Goal: Task Accomplishment & Management: Manage account settings

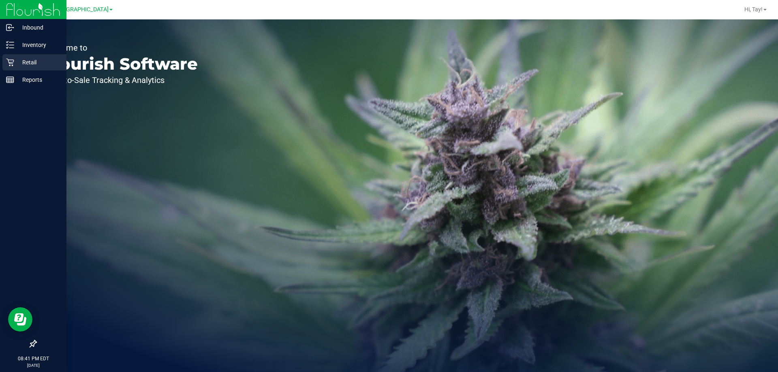
click at [41, 61] on p "Retail" at bounding box center [38, 63] width 49 height 10
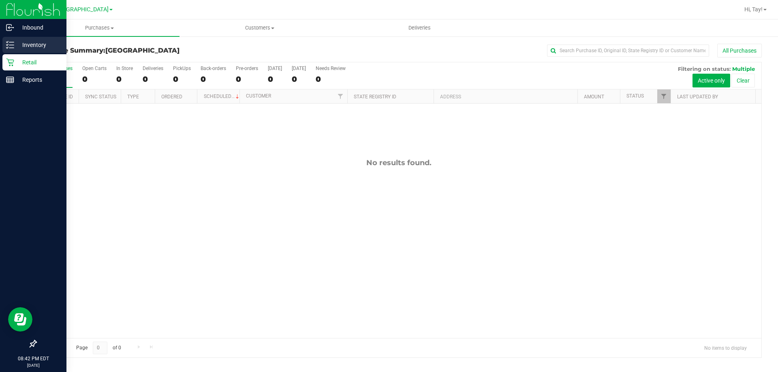
click at [9, 51] on div "Inventory" at bounding box center [34, 45] width 64 height 16
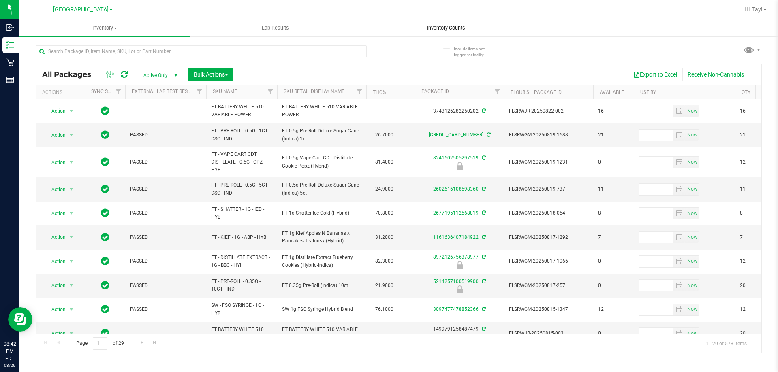
click at [431, 28] on span "Inventory Counts" at bounding box center [446, 27] width 60 height 7
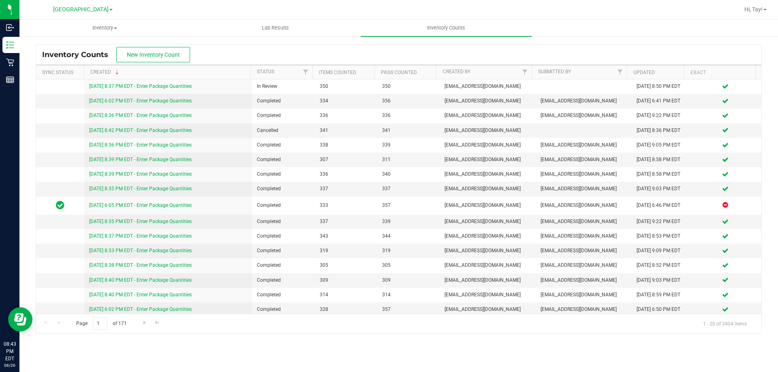
click at [237, 55] on div "Inventory Counts New Inventory Count" at bounding box center [398, 55] width 725 height 20
click at [181, 58] on button "New Inventory Count" at bounding box center [153, 54] width 74 height 15
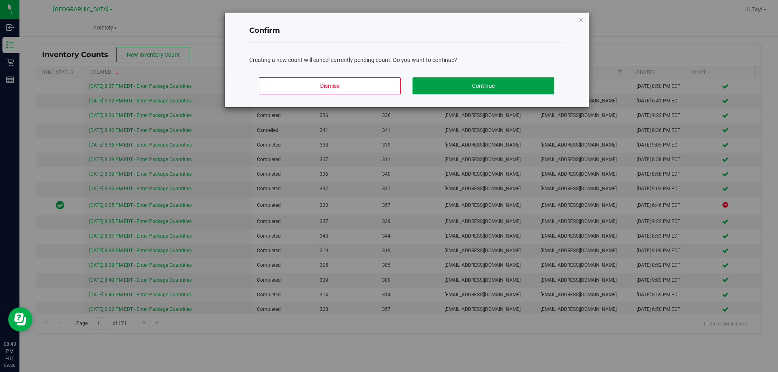
click at [501, 85] on button "Continue" at bounding box center [483, 85] width 142 height 17
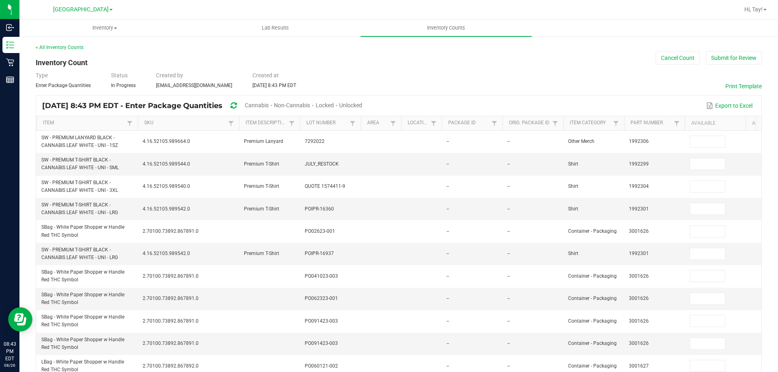
click at [269, 104] on span "Cannabis" at bounding box center [257, 105] width 24 height 6
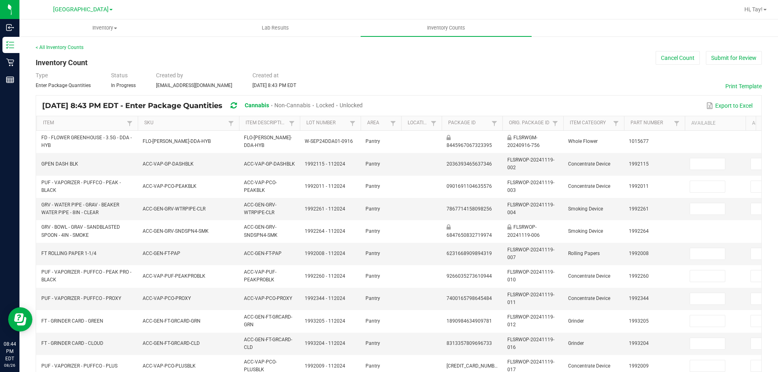
click at [363, 107] on span "Unlocked" at bounding box center [350, 105] width 23 height 6
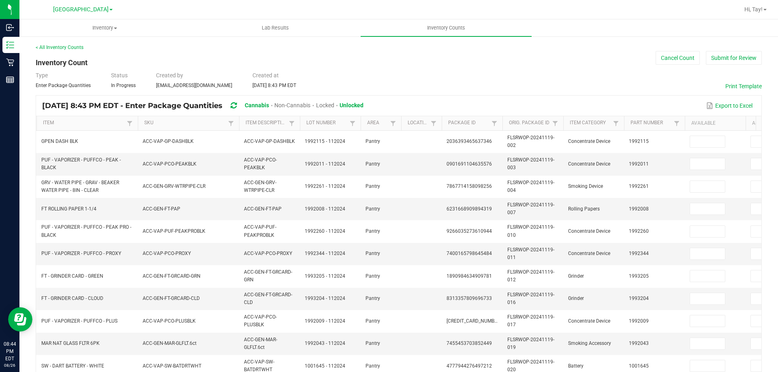
click at [283, 128] on th "Item Description" at bounding box center [269, 123] width 61 height 15
click at [284, 125] on link "Item Description" at bounding box center [265, 123] width 41 height 6
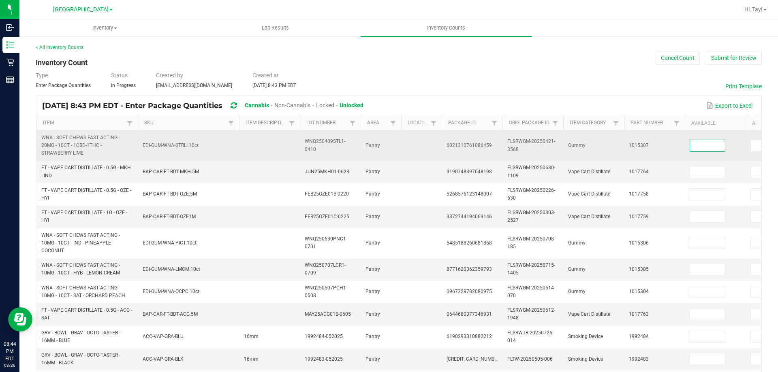
click at [696, 143] on input at bounding box center [707, 145] width 35 height 11
type input "7"
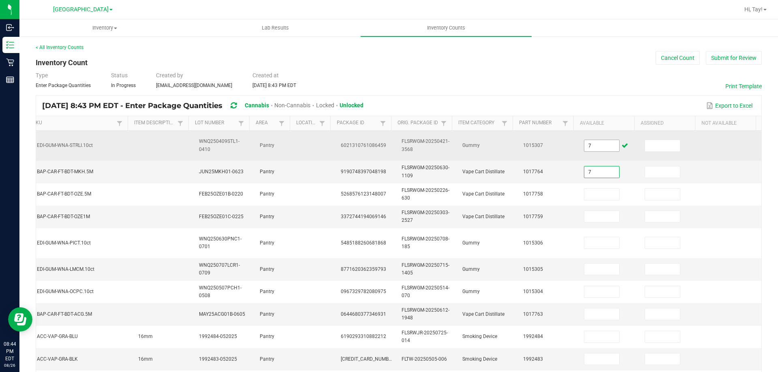
type input "7"
type input "6"
type input "11"
type input "31"
type input "37"
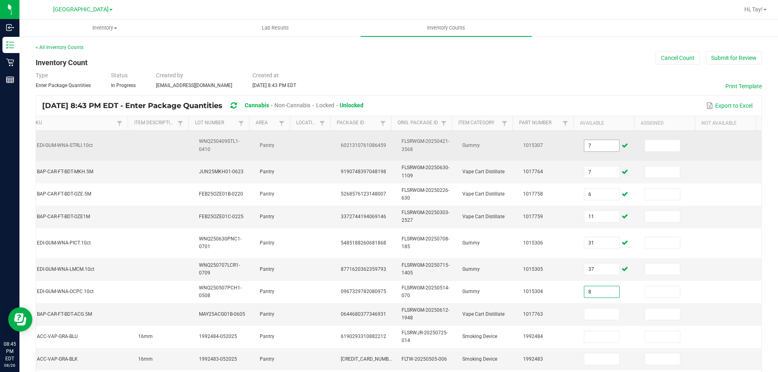
type input "8"
type input "10"
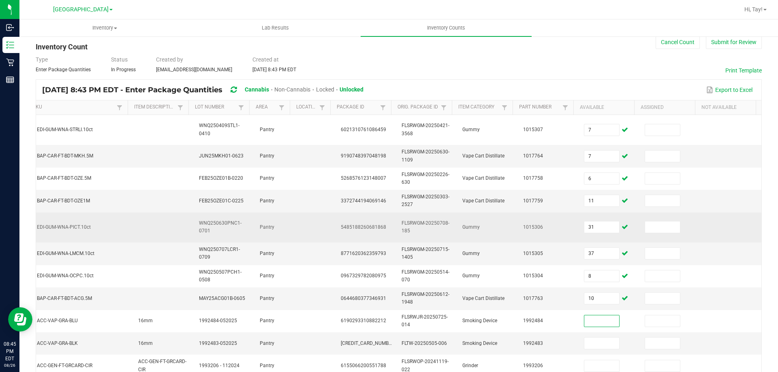
scroll to position [0, 0]
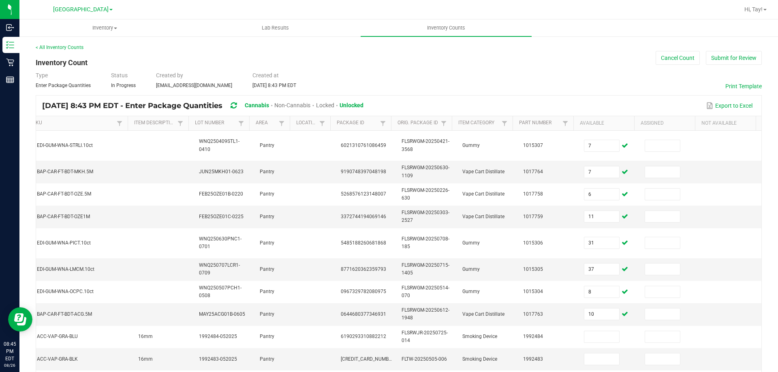
drag, startPoint x: 446, startPoint y: 90, endPoint x: 369, endPoint y: 90, distance: 77.8
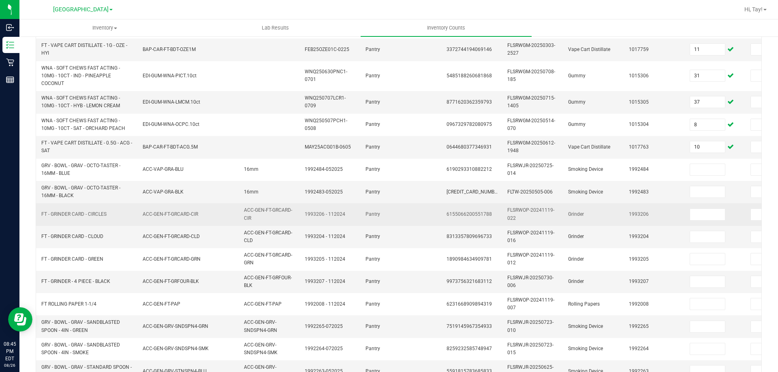
scroll to position [136, 0]
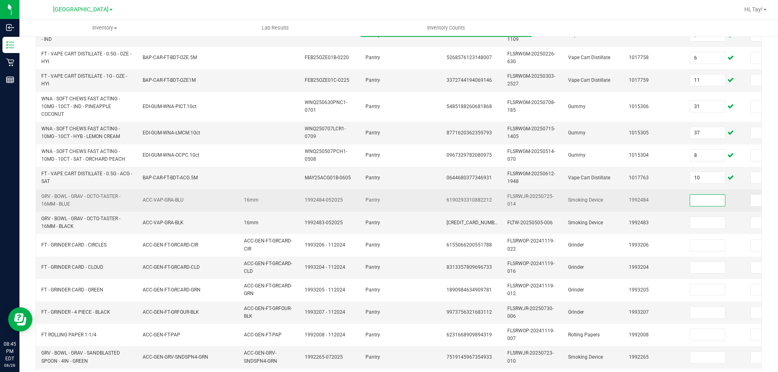
click at [701, 198] on input at bounding box center [707, 200] width 35 height 11
type input "8"
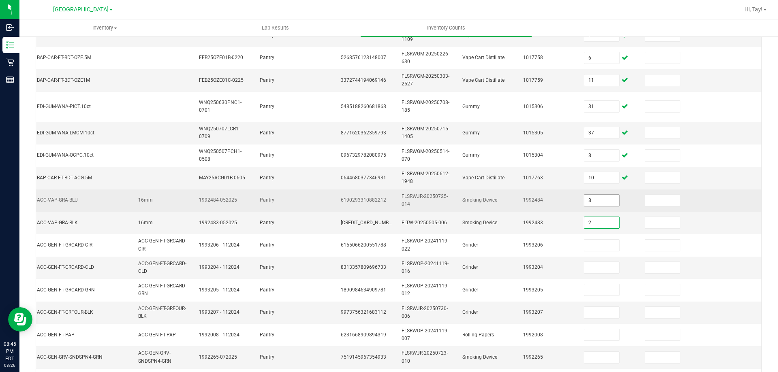
type input "2"
type input "1"
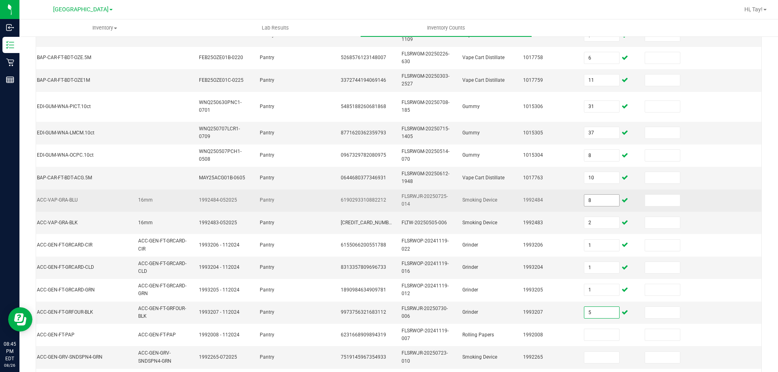
type input "5"
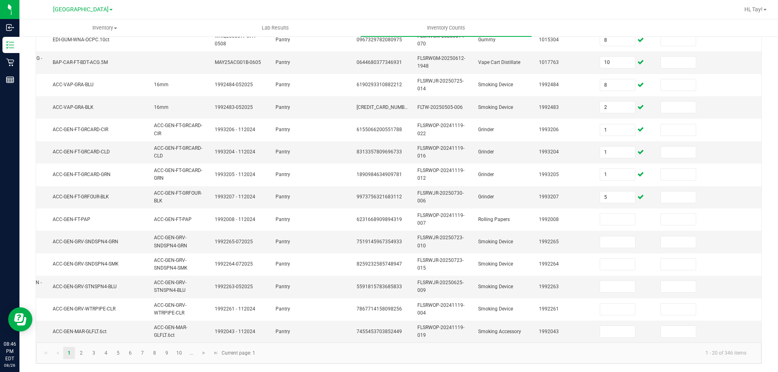
scroll to position [0, 0]
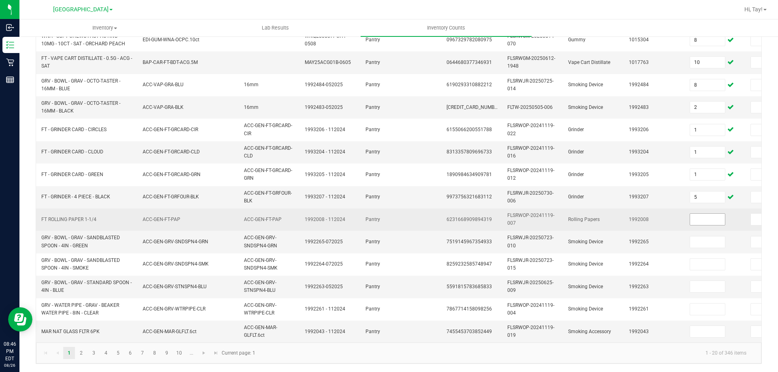
click at [702, 217] on input at bounding box center [707, 219] width 35 height 11
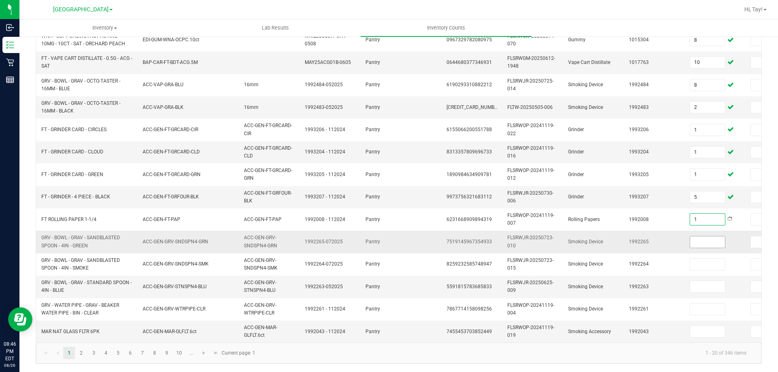
type input "1"
click at [702, 237] on input at bounding box center [707, 242] width 35 height 11
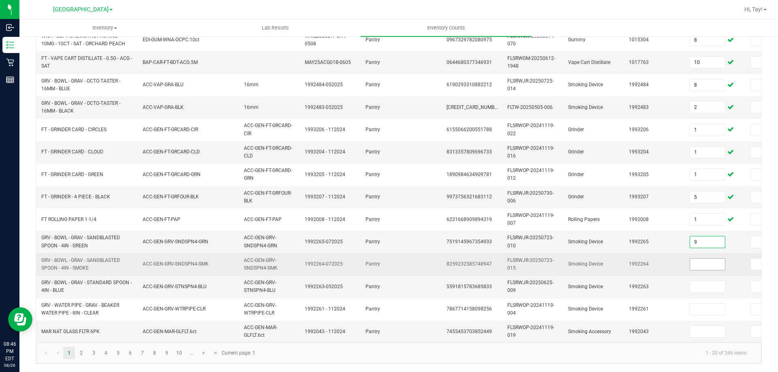
type input "9"
click at [702, 259] on input at bounding box center [707, 264] width 35 height 11
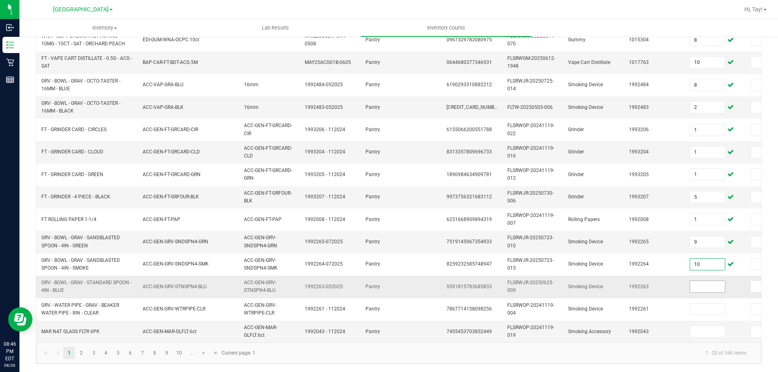
type input "10"
click at [712, 281] on input at bounding box center [707, 286] width 35 height 11
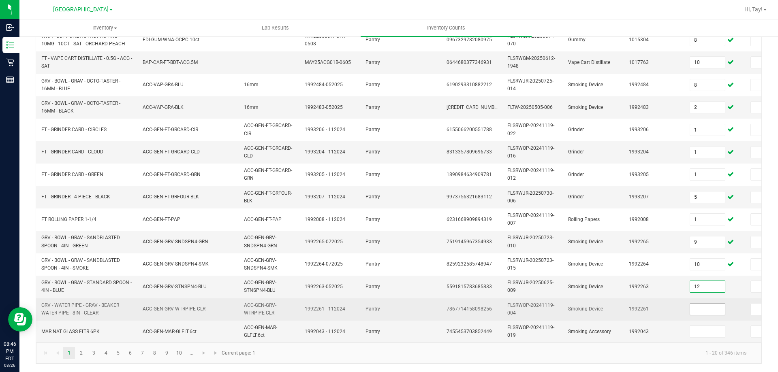
type input "12"
click at [704, 304] on input at bounding box center [707, 309] width 35 height 11
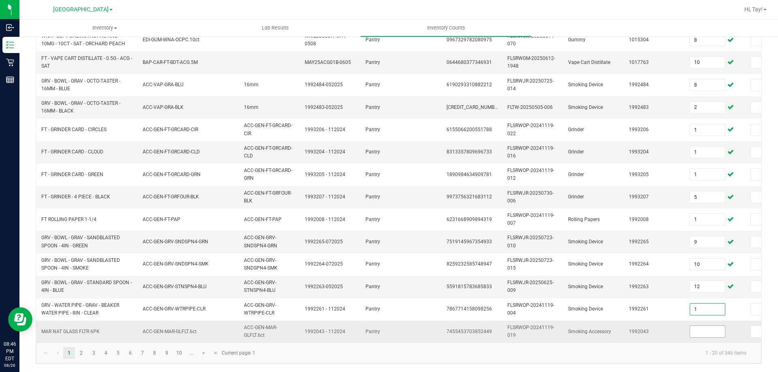
type input "1"
click at [706, 326] on input at bounding box center [707, 331] width 35 height 11
type input "0"
type input "1"
click at [678, 321] on td "1992043" at bounding box center [654, 332] width 61 height 22
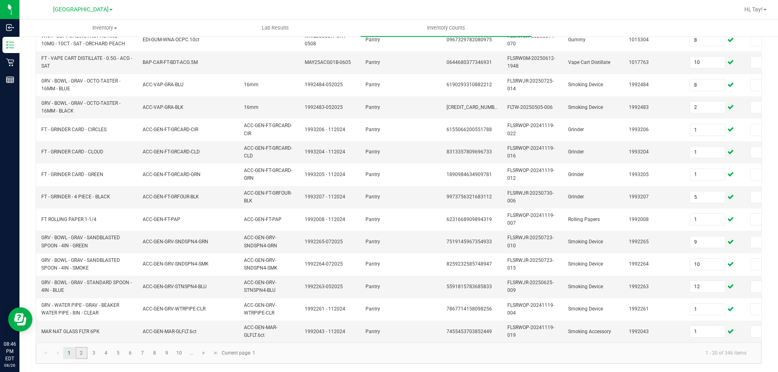
click at [85, 351] on link "2" at bounding box center [81, 353] width 12 height 12
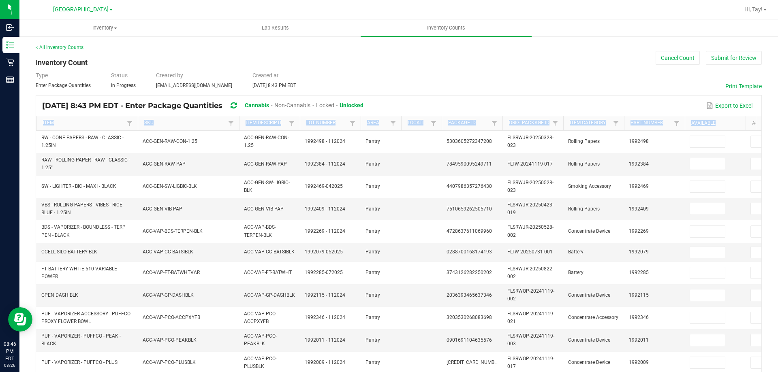
drag, startPoint x: 721, startPoint y: 122, endPoint x: 658, endPoint y: 102, distance: 65.8
click at [658, 102] on kendo-grid "[DATE] 8:43 PM EDT - Enter Package Quantities Cannabis Non-Cannabis Locked Unlo…" at bounding box center [399, 346] width 726 height 502
drag, startPoint x: 658, startPoint y: 102, endPoint x: 711, endPoint y: 127, distance: 58.7
click at [676, 106] on div "Export to Excel" at bounding box center [562, 106] width 386 height 14
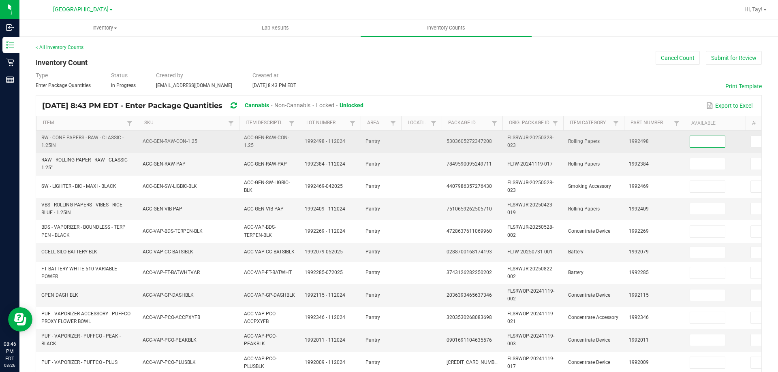
click at [710, 140] on input at bounding box center [707, 141] width 35 height 11
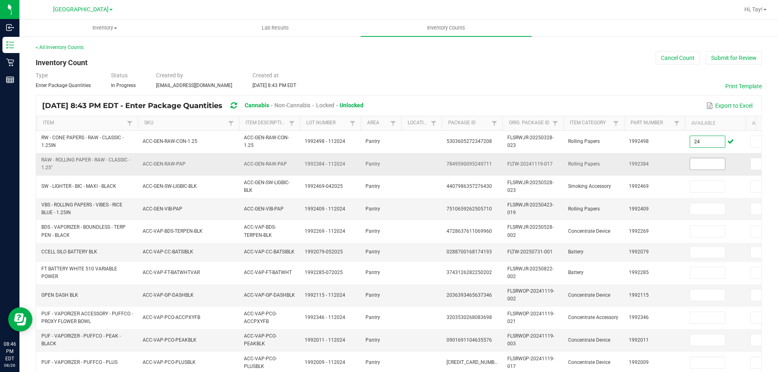
type input "24"
click at [712, 165] on input at bounding box center [707, 163] width 35 height 11
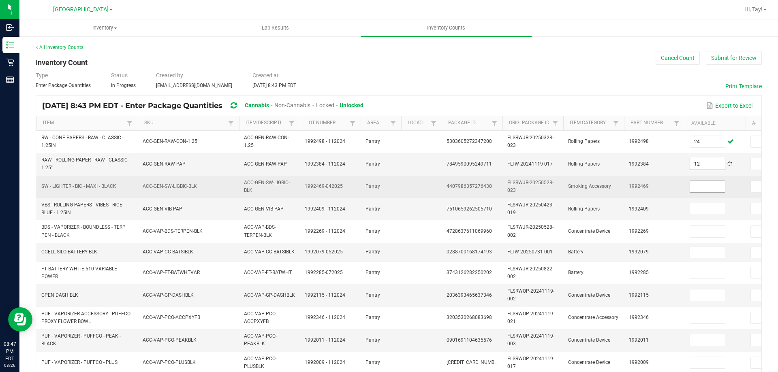
type input "12"
click at [699, 187] on input at bounding box center [707, 186] width 35 height 11
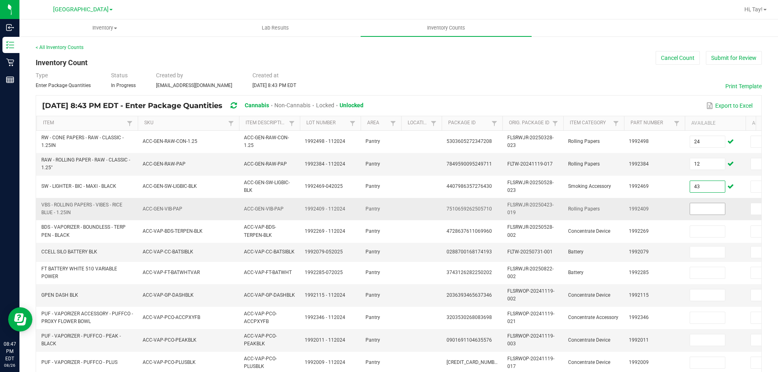
type input "43"
click at [709, 212] on input at bounding box center [707, 208] width 35 height 11
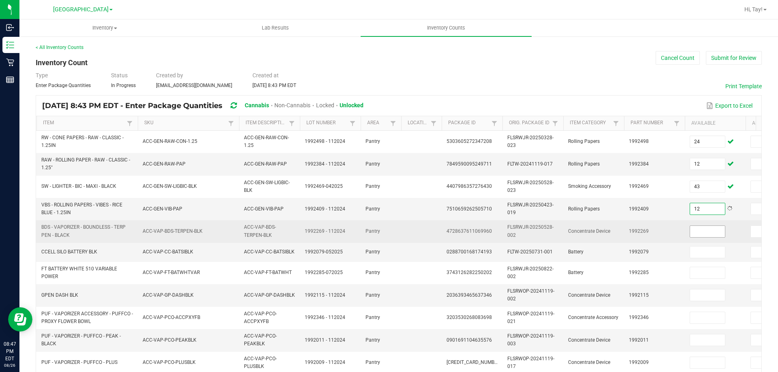
type input "12"
click at [705, 233] on input at bounding box center [707, 231] width 35 height 11
type input "1"
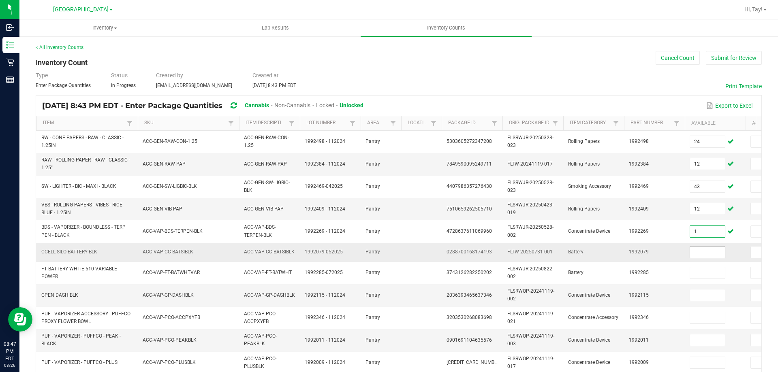
click at [699, 249] on input at bounding box center [707, 252] width 35 height 11
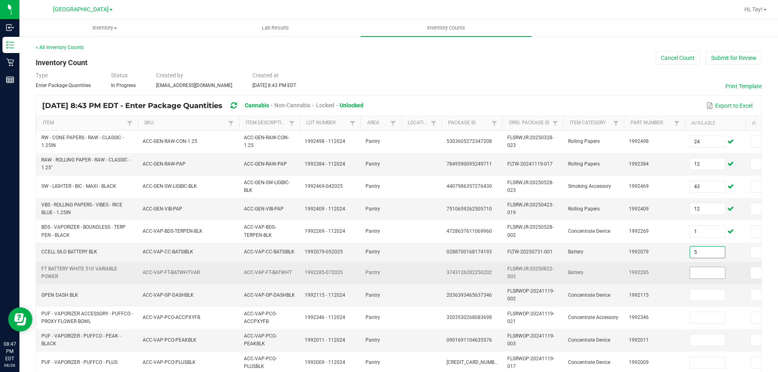
type input "5"
click at [700, 269] on input at bounding box center [707, 272] width 35 height 11
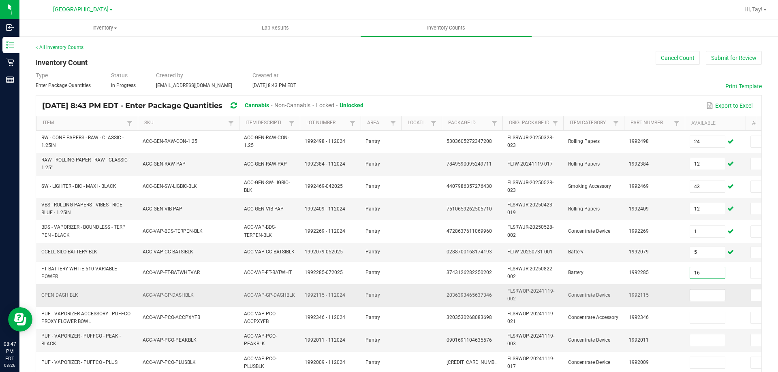
type input "16"
click at [697, 291] on input at bounding box center [707, 295] width 35 height 11
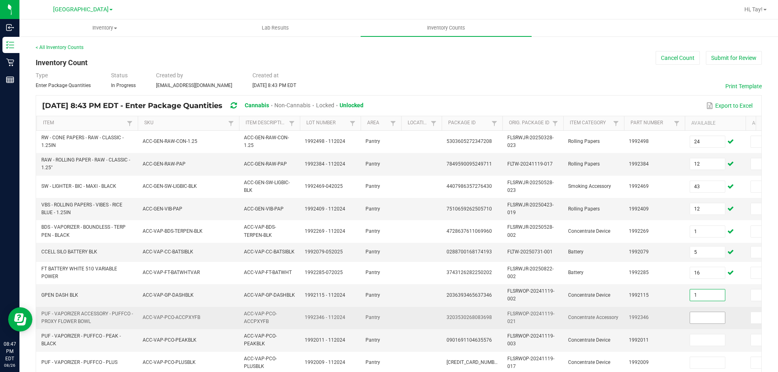
type input "1"
click at [695, 321] on input at bounding box center [707, 317] width 35 height 11
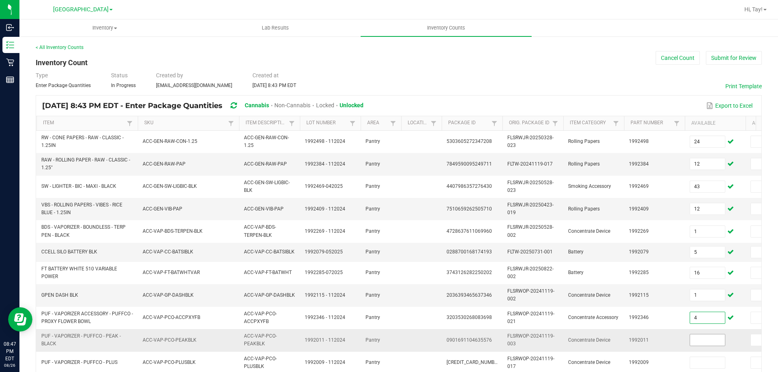
type input "4"
click at [699, 341] on input at bounding box center [707, 340] width 35 height 11
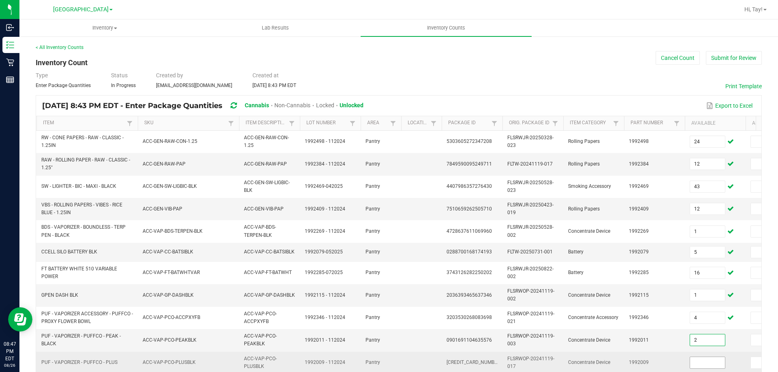
type input "2"
click at [699, 357] on input at bounding box center [707, 362] width 35 height 11
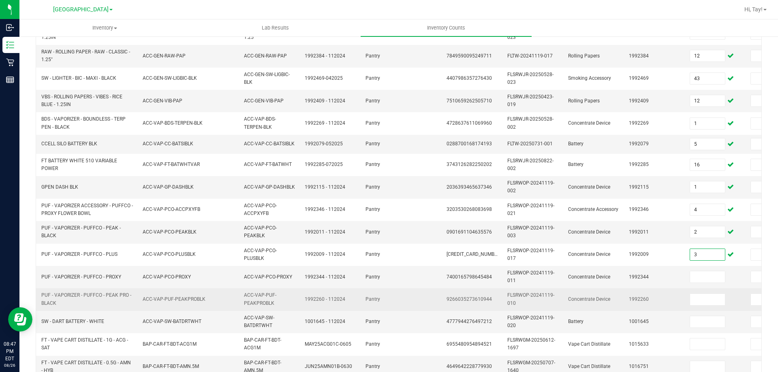
scroll to position [122, 0]
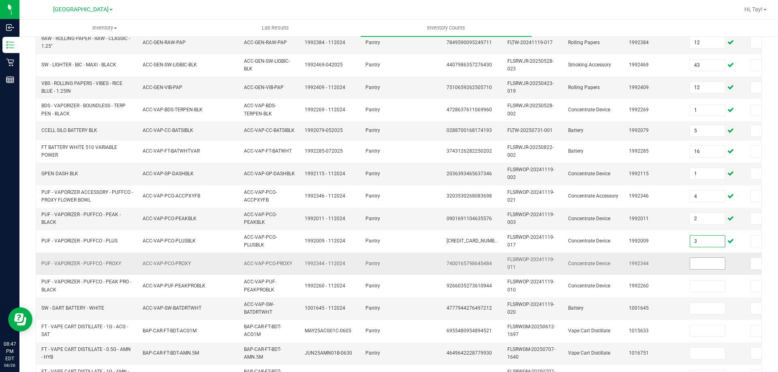
type input "3"
click at [693, 261] on input at bounding box center [707, 263] width 35 height 11
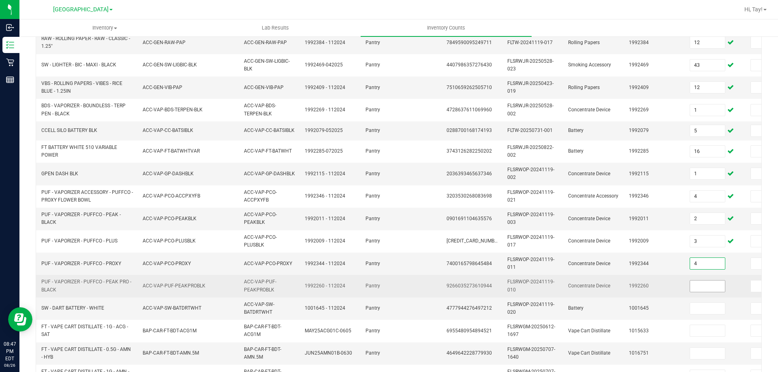
type input "4"
click at [696, 286] on input at bounding box center [707, 286] width 35 height 11
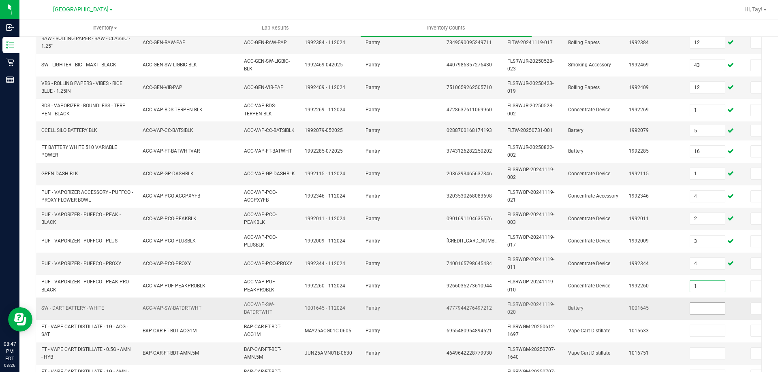
type input "1"
click at [699, 306] on input at bounding box center [707, 308] width 35 height 11
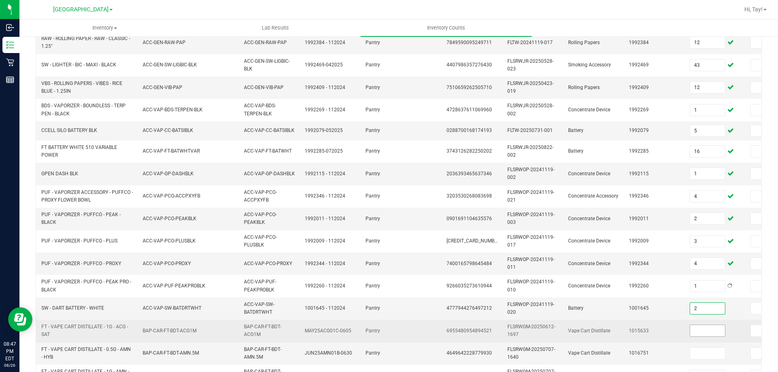
type input "2"
click at [701, 333] on input at bounding box center [707, 330] width 35 height 11
type input "12"
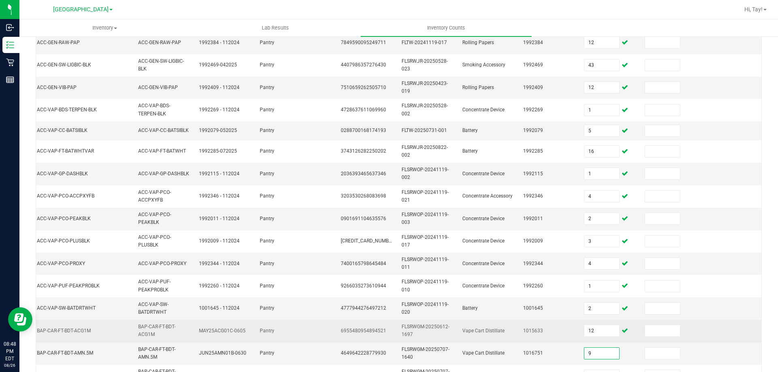
type input "9"
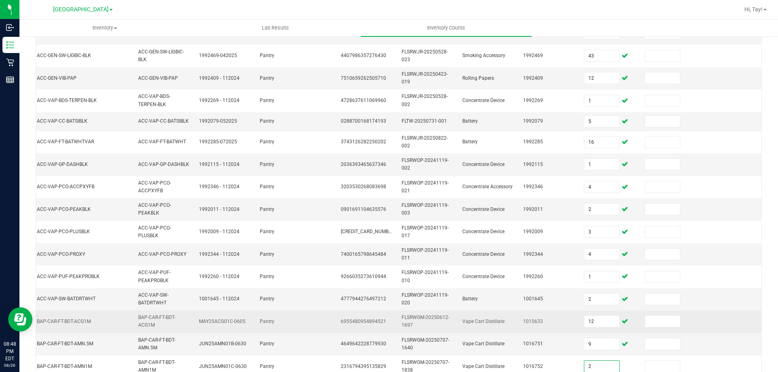
type input "2"
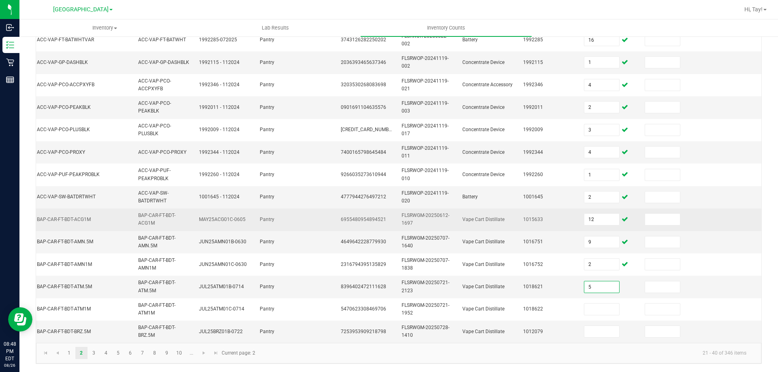
type input "5"
type input "10"
type input "11"
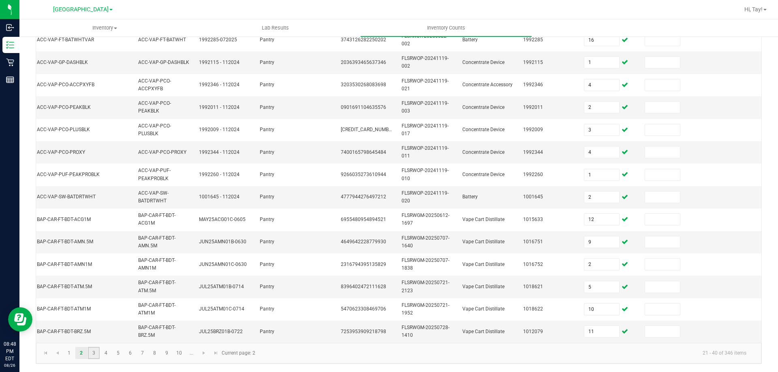
click at [94, 357] on link "3" at bounding box center [94, 353] width 12 height 12
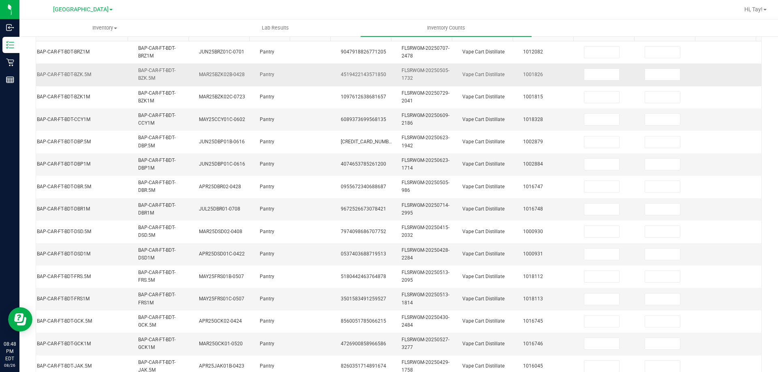
scroll to position [0, 0]
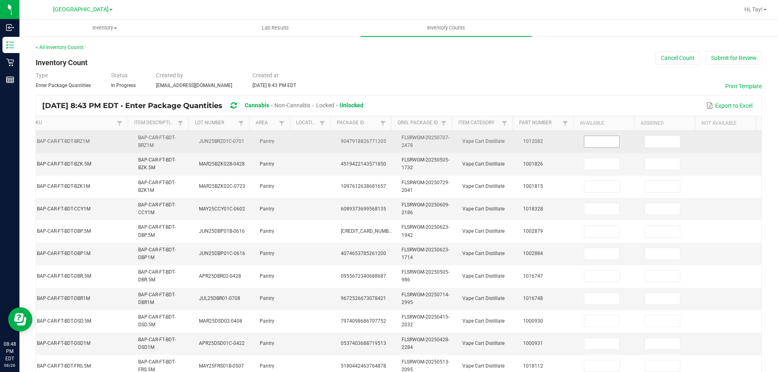
click at [584, 146] on input at bounding box center [601, 141] width 35 height 11
type input "12"
type input "11"
type input "4"
type input "2"
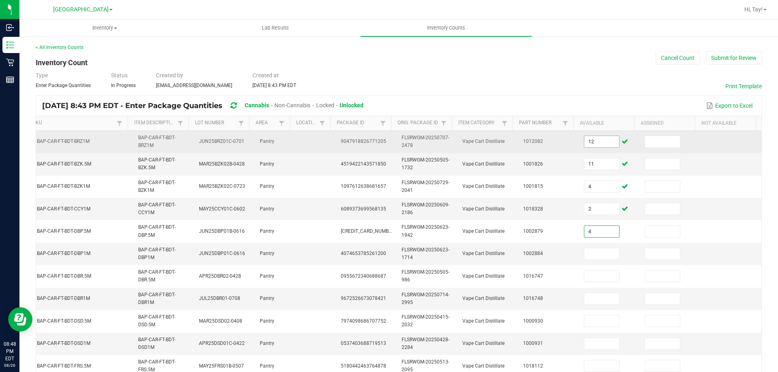
type input "4"
type input "7"
type input "9"
type input "2"
type input "10"
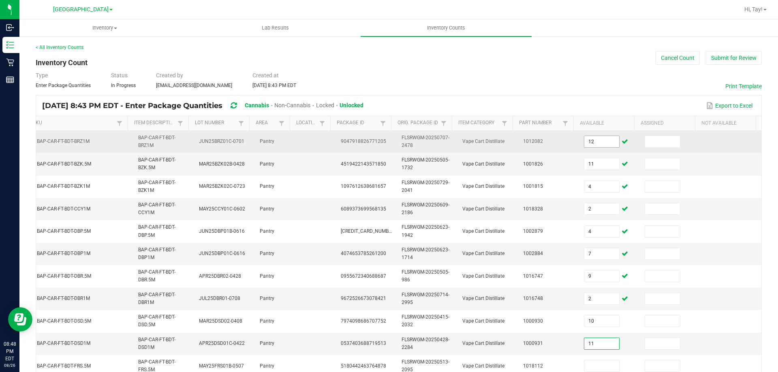
type input "11"
type input "5"
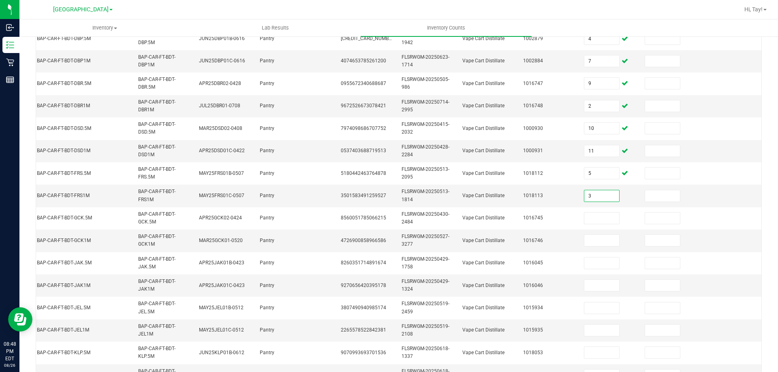
type input "3"
type input "1"
type input "12"
type input "6"
type input "1"
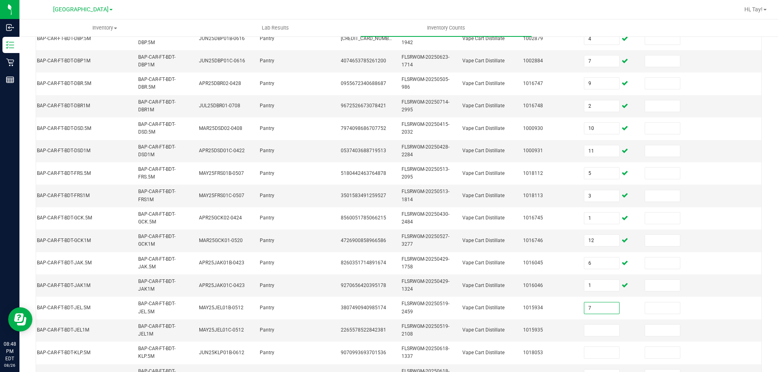
type input "7"
type input "6"
type input "7"
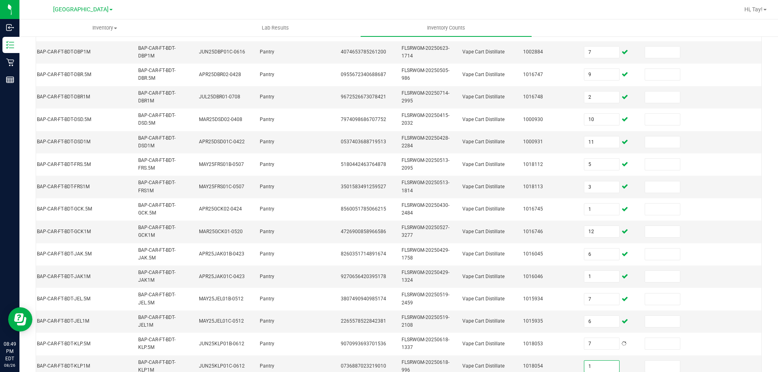
type input "1"
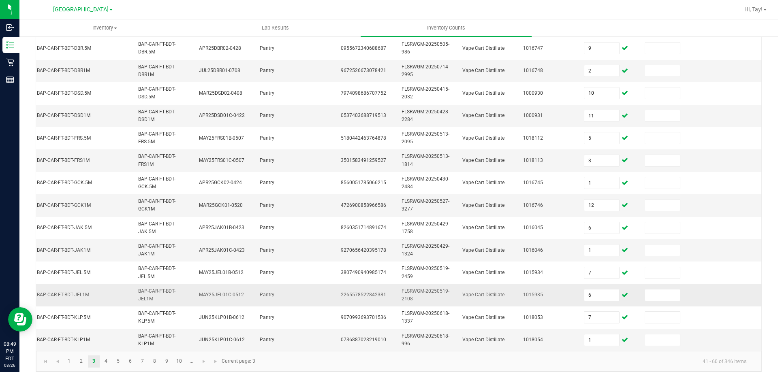
scroll to position [242, 0]
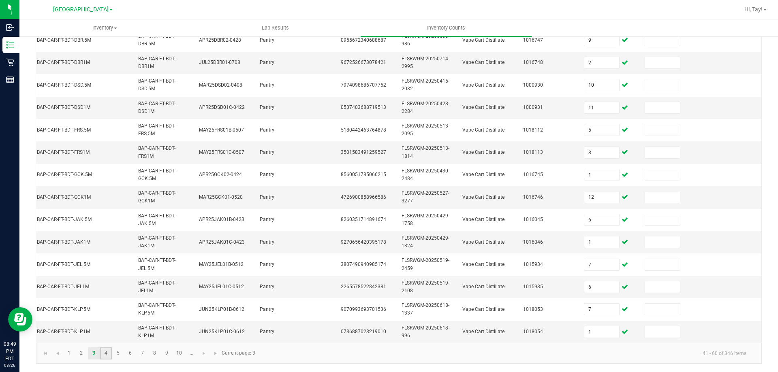
click at [103, 354] on link "4" at bounding box center [106, 354] width 12 height 12
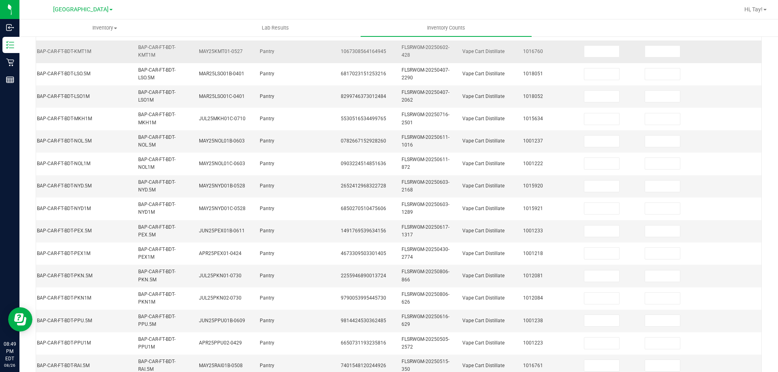
scroll to position [0, 0]
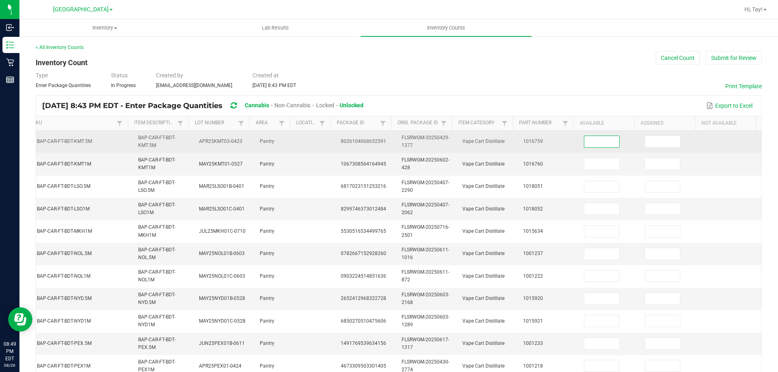
click at [593, 141] on input at bounding box center [601, 141] width 35 height 11
type input "5"
type input "3"
type input "2"
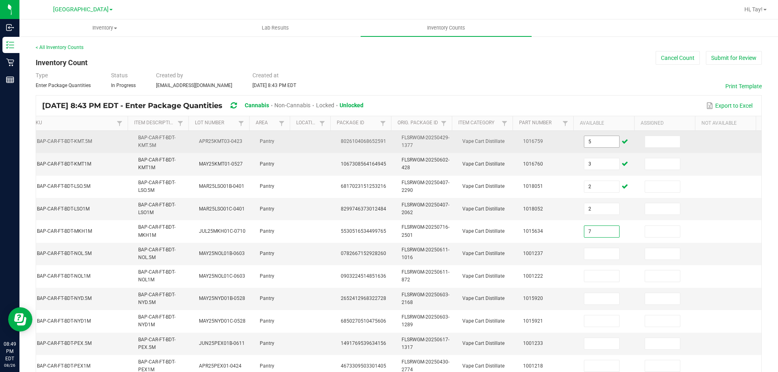
type input "7"
type input "10"
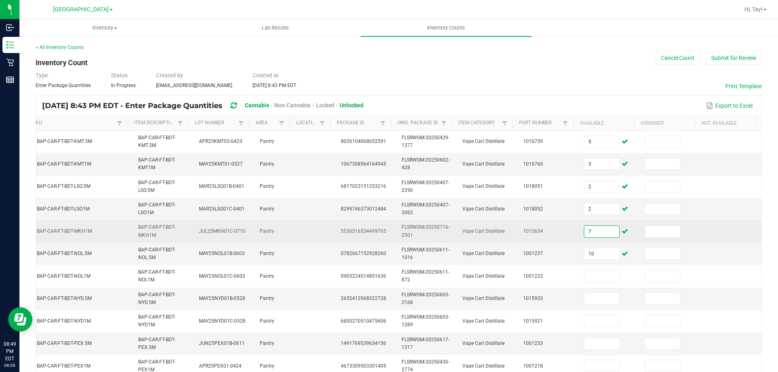
click at [594, 228] on input "7" at bounding box center [601, 231] width 35 height 11
type input "10"
type input "7"
type input "1"
type input "6"
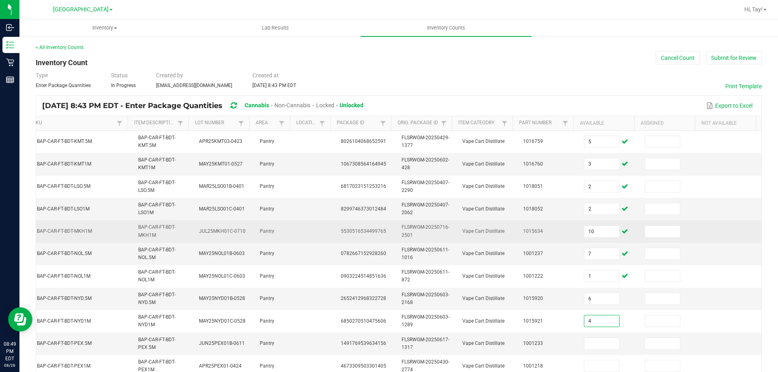
type input "4"
type input "10"
type input "8"
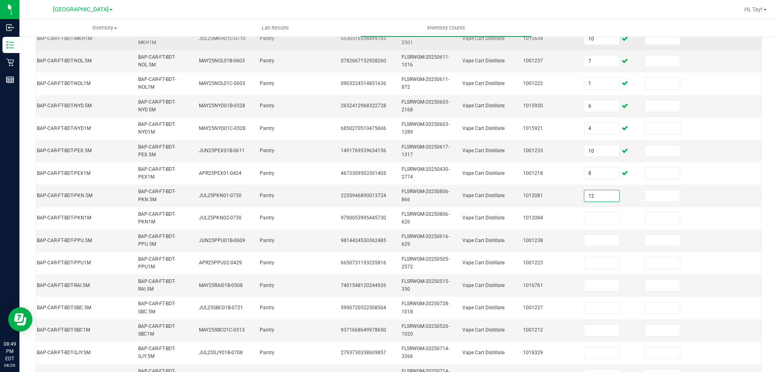
type input "12"
type input "11"
type input "4"
type input "5"
type input "1"
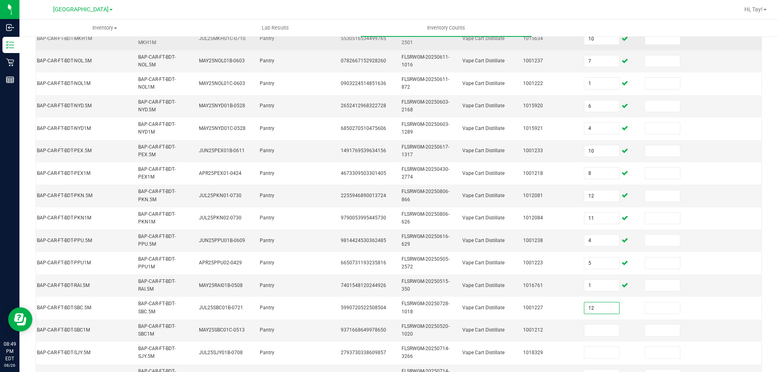
type input "12"
type input "1"
type input "4"
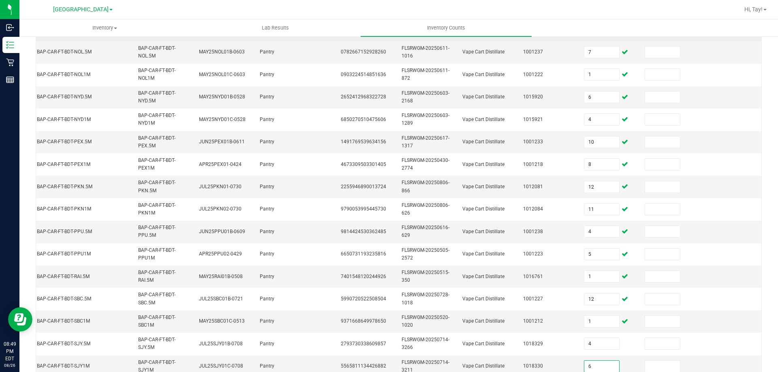
type input "6"
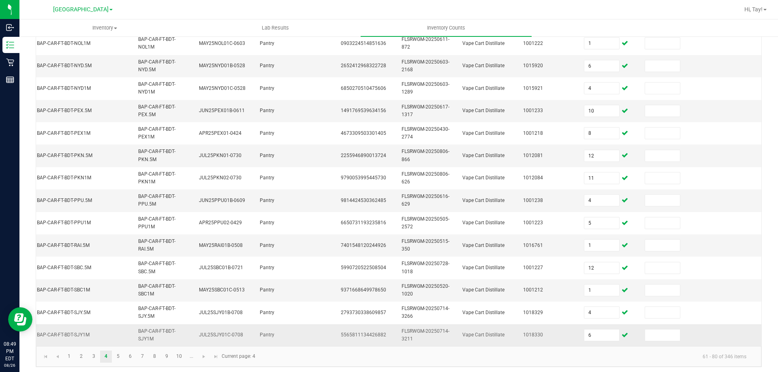
scroll to position [242, 0]
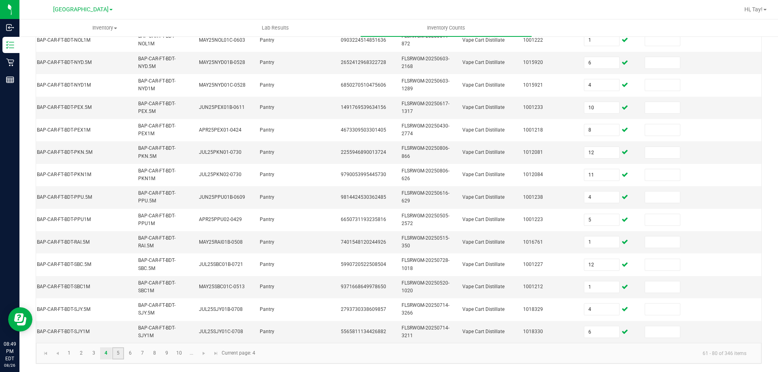
click at [120, 353] on link "5" at bounding box center [118, 354] width 12 height 12
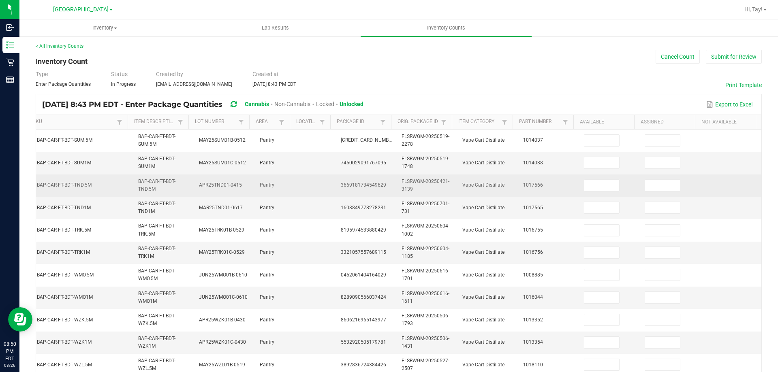
scroll to position [0, 0]
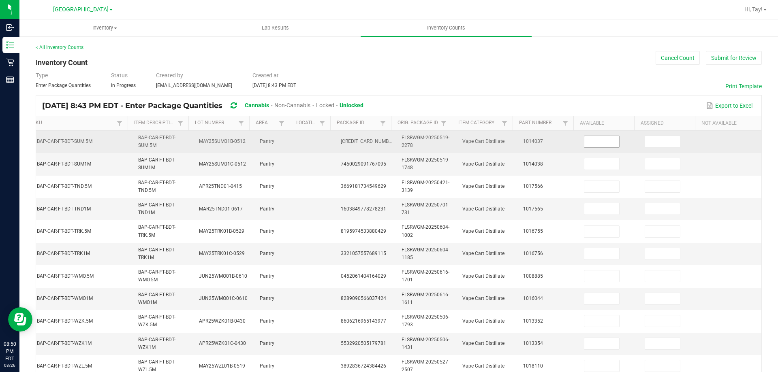
click at [584, 141] on input at bounding box center [601, 141] width 35 height 11
type input "2"
type input "1"
type input "4"
type input "11"
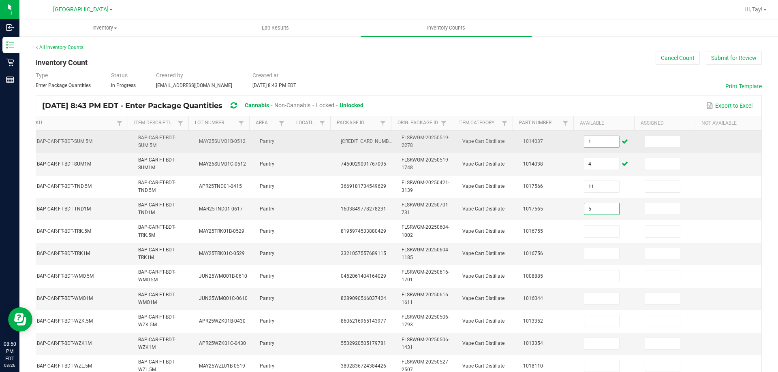
type input "5"
type input "7"
type input "4"
type input "2"
type input "9"
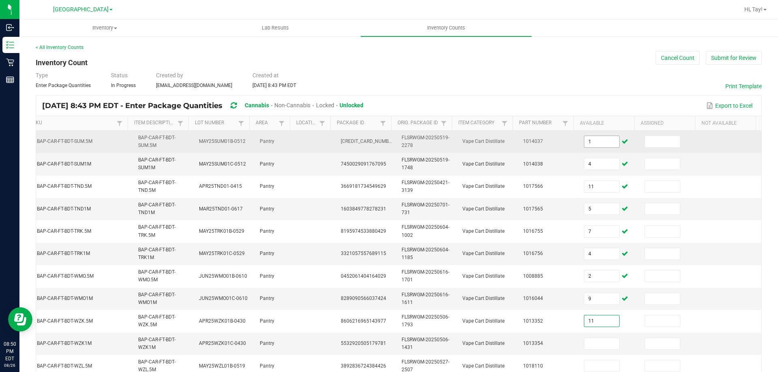
type input "11"
type input "4"
type input "3"
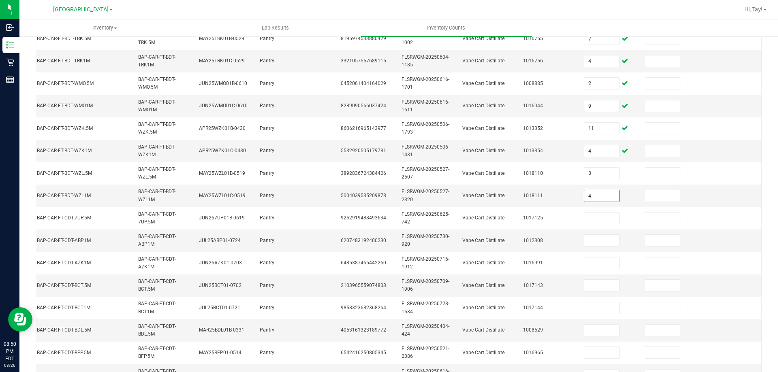
type input "4"
type input "7"
type input "1"
type input "7"
type input "3"
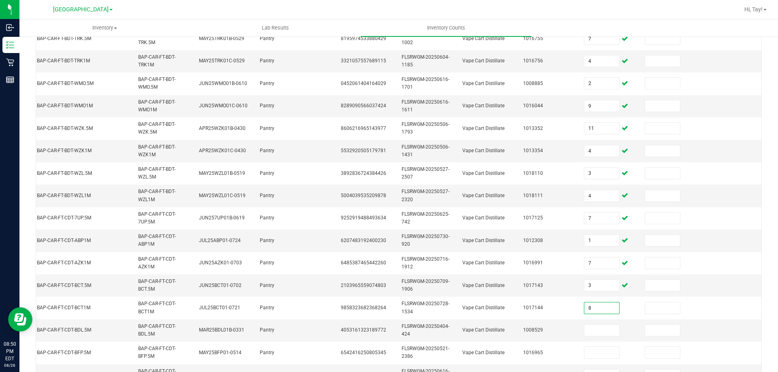
type input "8"
type input "6"
type input "3"
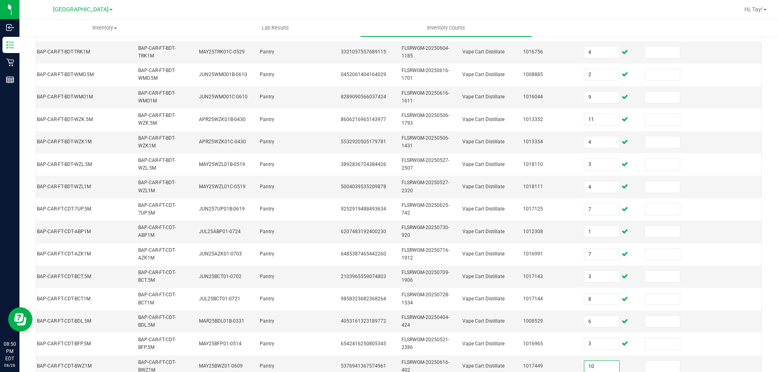
type input "10"
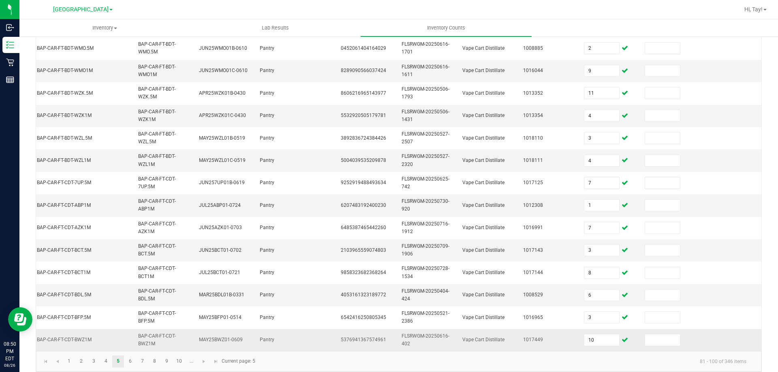
scroll to position [242, 0]
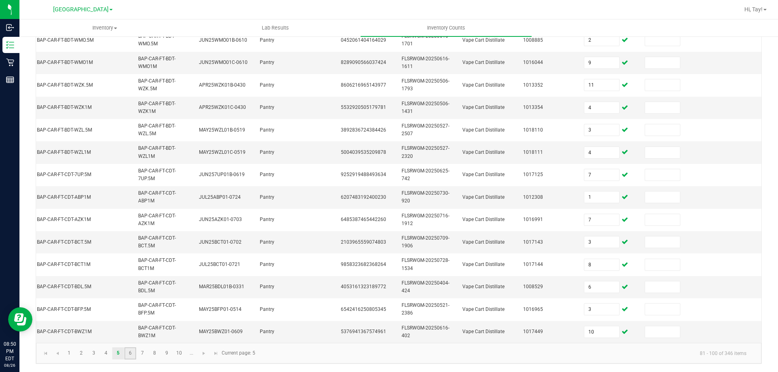
click at [129, 355] on link "6" at bounding box center [130, 354] width 12 height 12
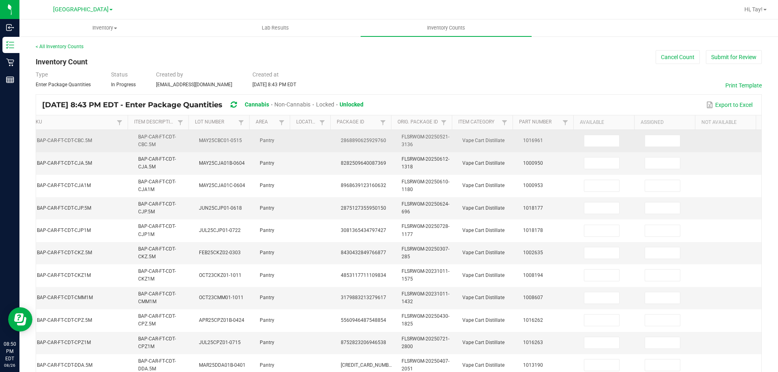
scroll to position [0, 0]
click at [589, 148] on td at bounding box center [609, 142] width 61 height 22
click at [596, 146] on input at bounding box center [601, 141] width 35 height 11
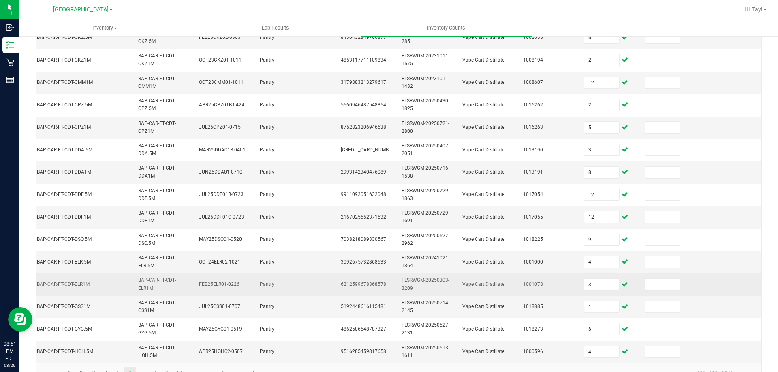
scroll to position [242, 0]
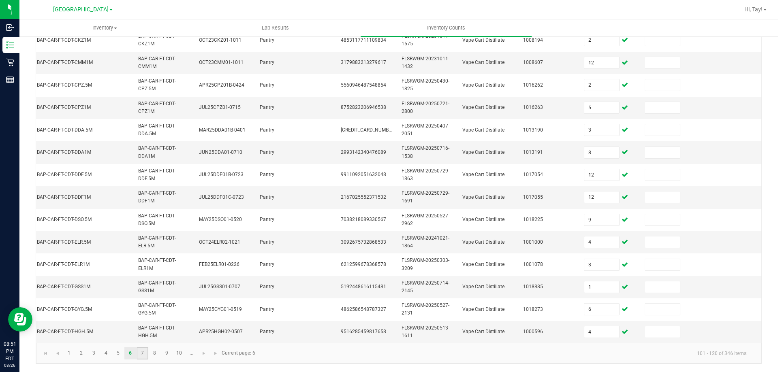
click at [145, 355] on link "7" at bounding box center [142, 354] width 12 height 12
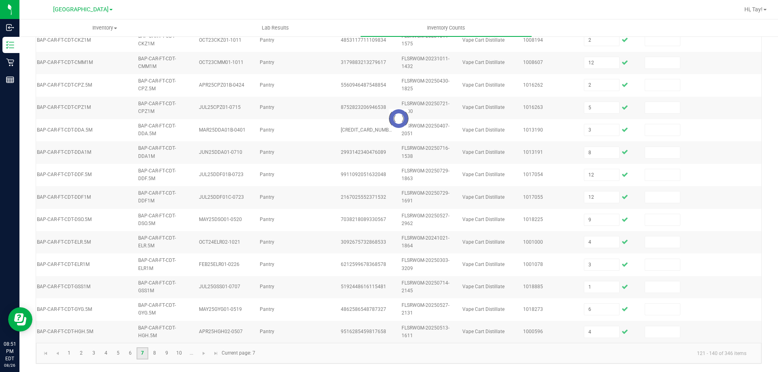
scroll to position [40, 0]
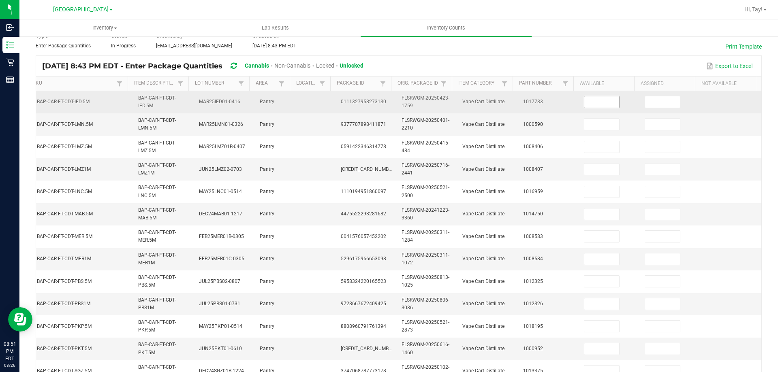
click at [584, 104] on input at bounding box center [601, 101] width 35 height 11
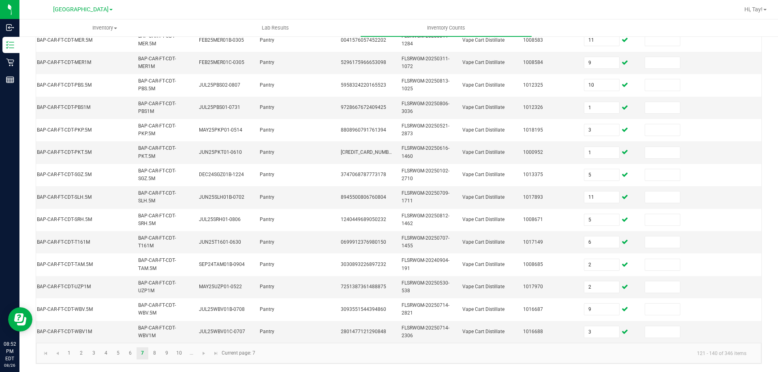
scroll to position [242, 0]
click at [156, 353] on link "8" at bounding box center [155, 354] width 12 height 12
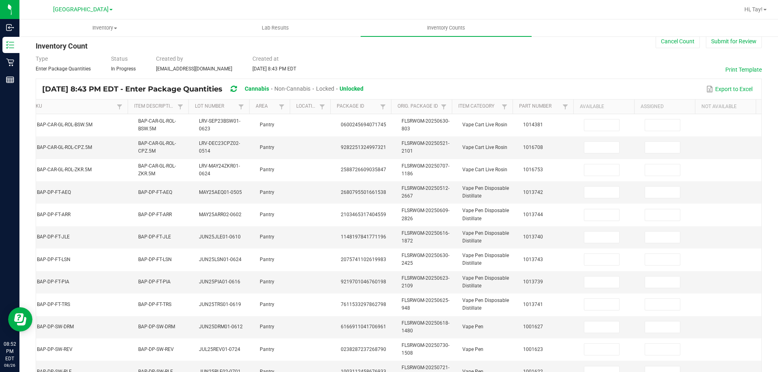
scroll to position [0, 0]
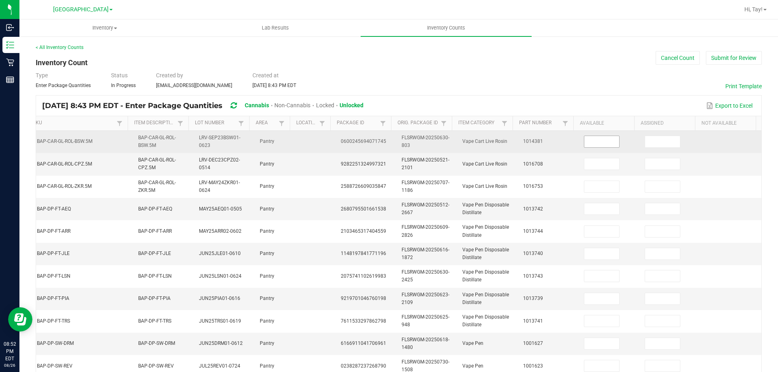
click at [584, 141] on input at bounding box center [601, 141] width 35 height 11
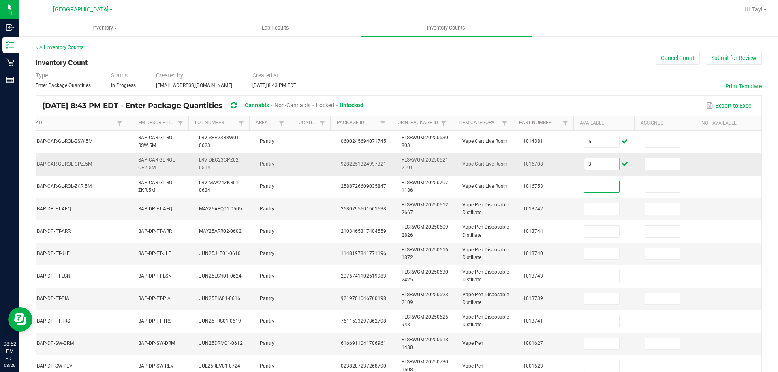
click at [584, 164] on input "3" at bounding box center [601, 163] width 35 height 11
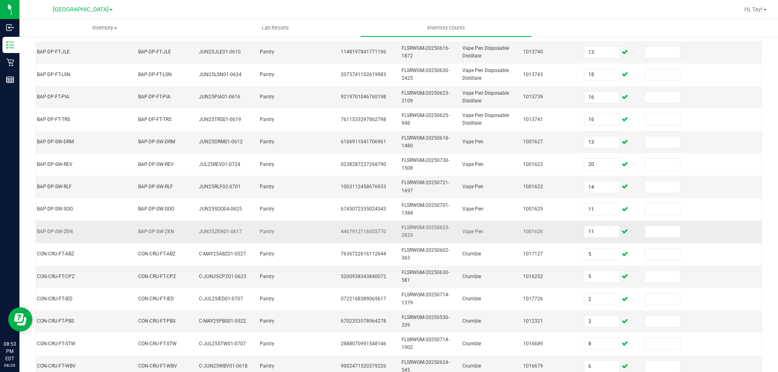
scroll to position [242, 0]
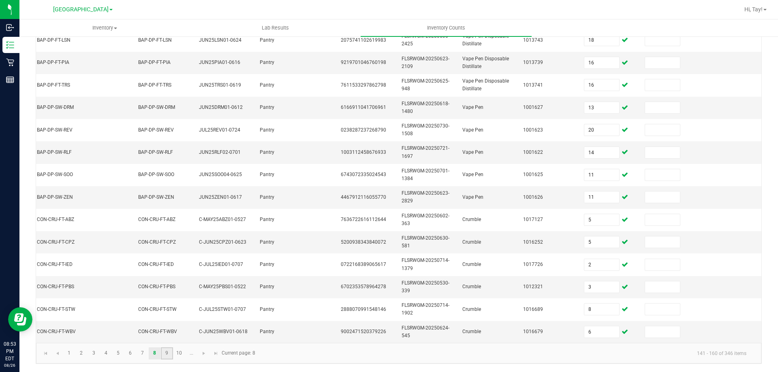
click at [167, 353] on link "9" at bounding box center [167, 354] width 12 height 12
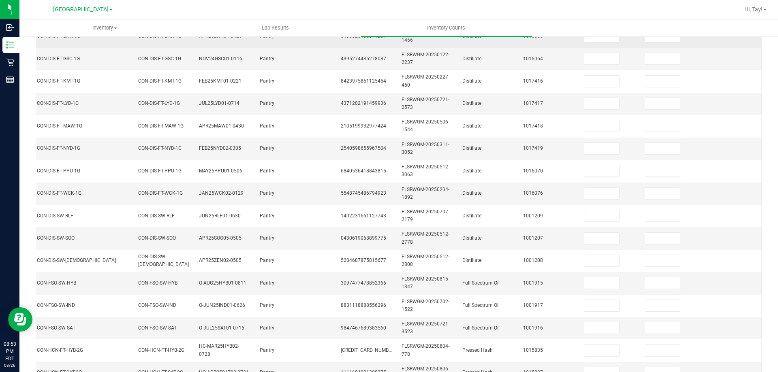
scroll to position [0, 0]
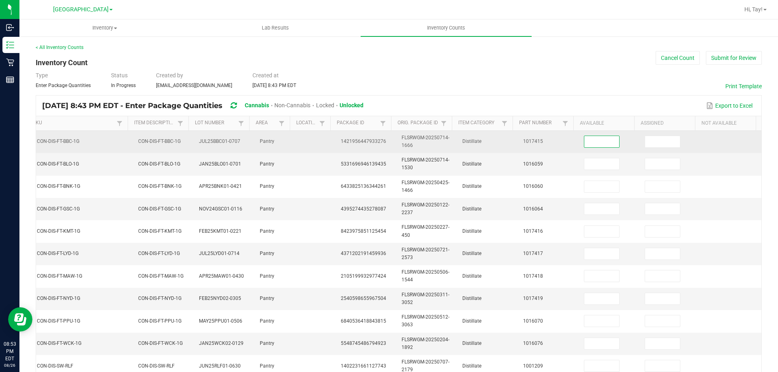
click at [584, 143] on input at bounding box center [601, 141] width 35 height 11
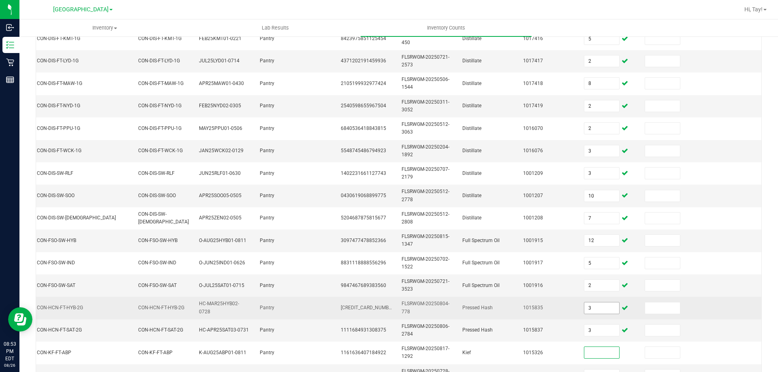
click at [584, 311] on input "3" at bounding box center [601, 308] width 35 height 11
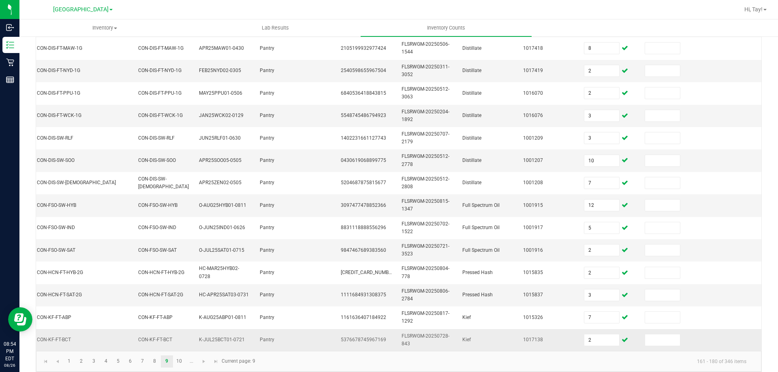
scroll to position [242, 0]
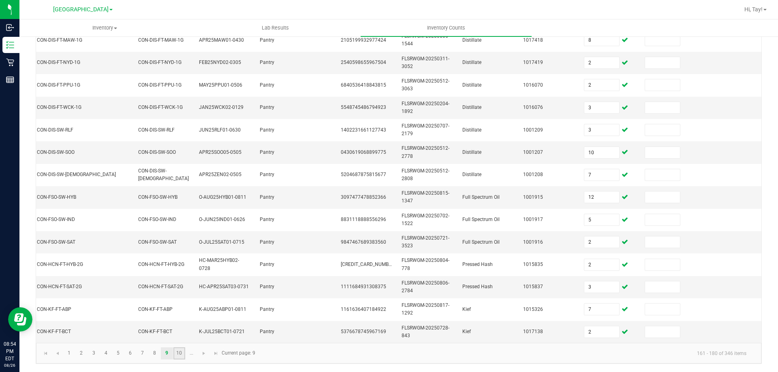
click at [176, 355] on link "10" at bounding box center [179, 354] width 12 height 12
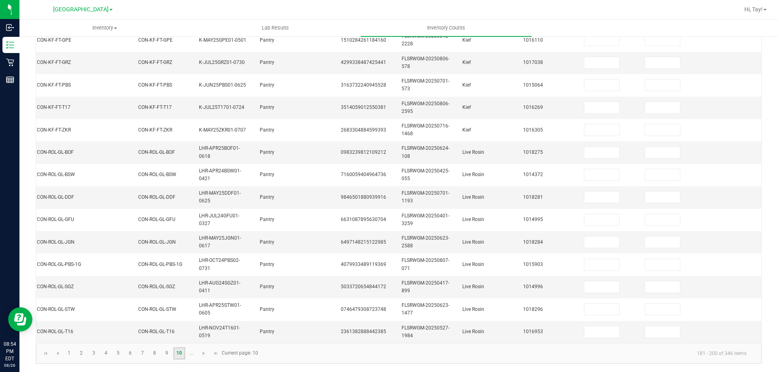
scroll to position [0, 0]
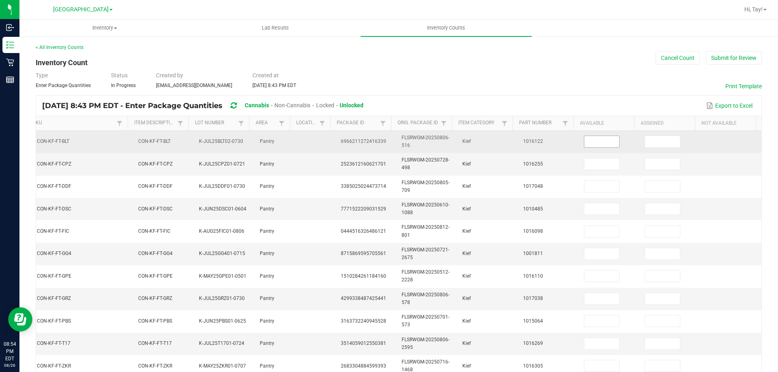
click at [591, 145] on input at bounding box center [601, 141] width 35 height 11
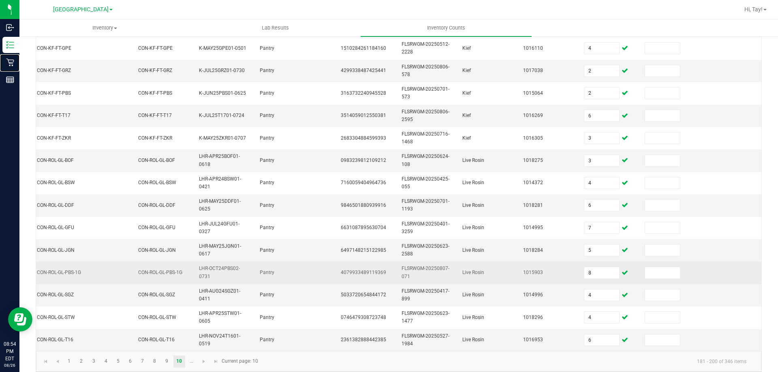
scroll to position [242, 0]
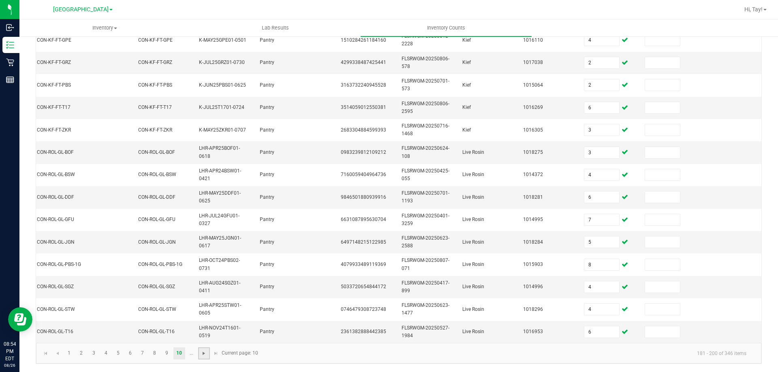
click at [202, 356] on span "Go to the next page" at bounding box center [203, 353] width 6 height 6
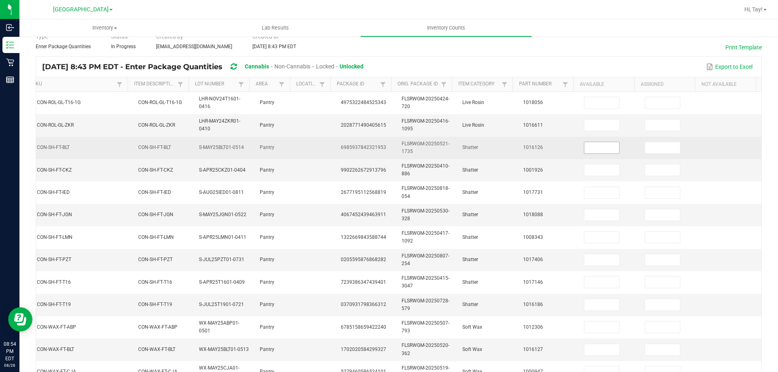
scroll to position [0, 0]
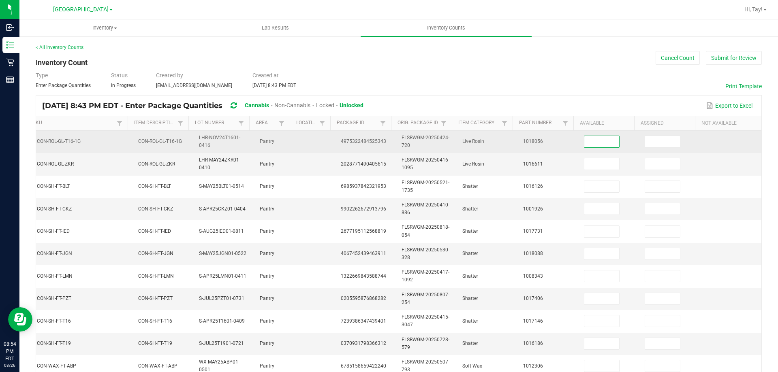
click at [584, 139] on input at bounding box center [601, 141] width 35 height 11
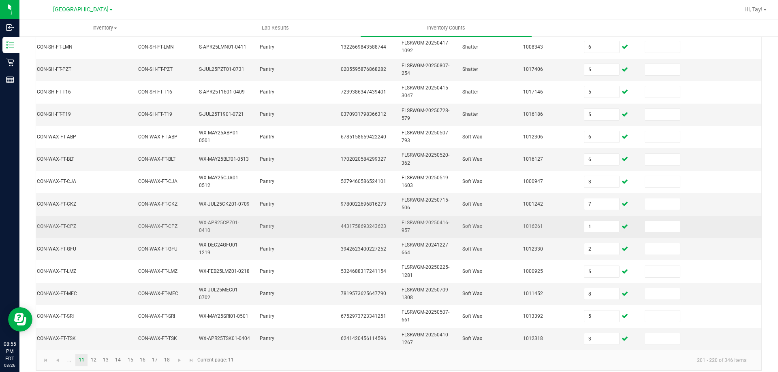
scroll to position [242, 0]
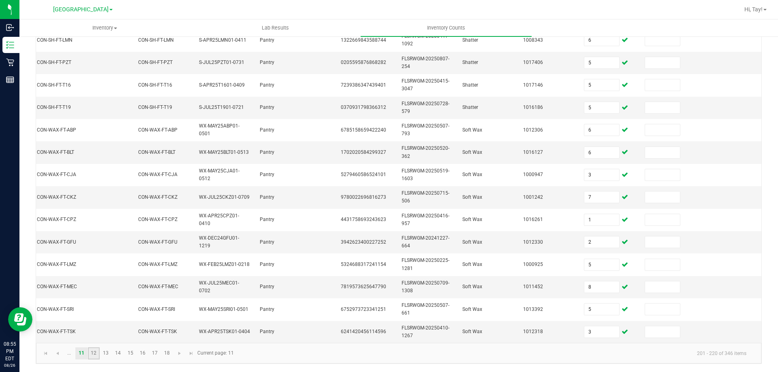
click at [89, 352] on link "12" at bounding box center [94, 354] width 12 height 12
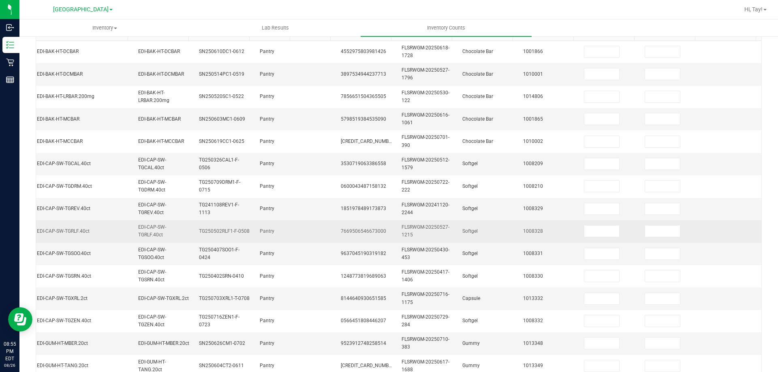
scroll to position [0, 0]
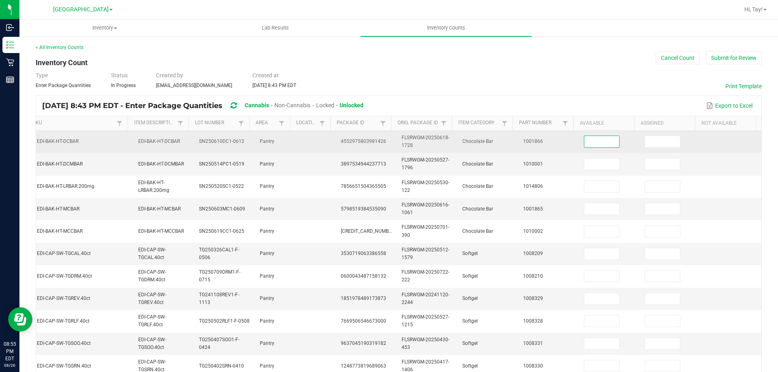
click at [590, 145] on input at bounding box center [601, 141] width 35 height 11
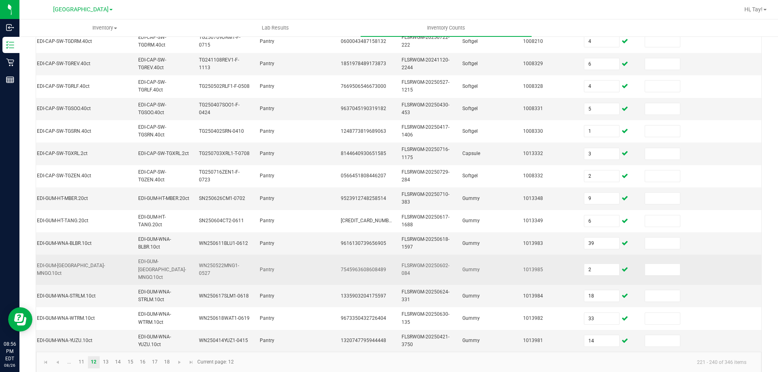
scroll to position [242, 0]
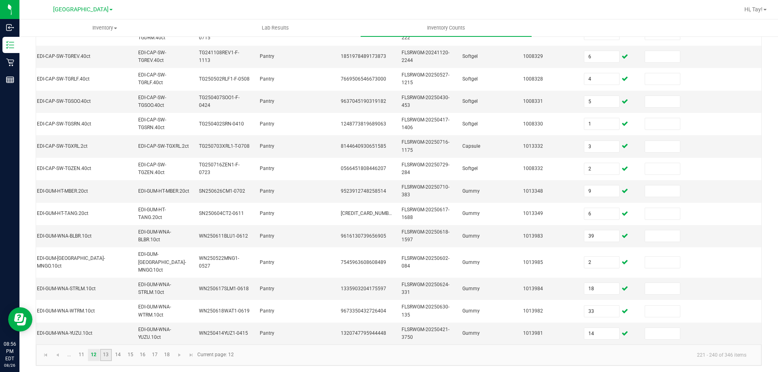
click at [108, 356] on link "13" at bounding box center [106, 355] width 12 height 12
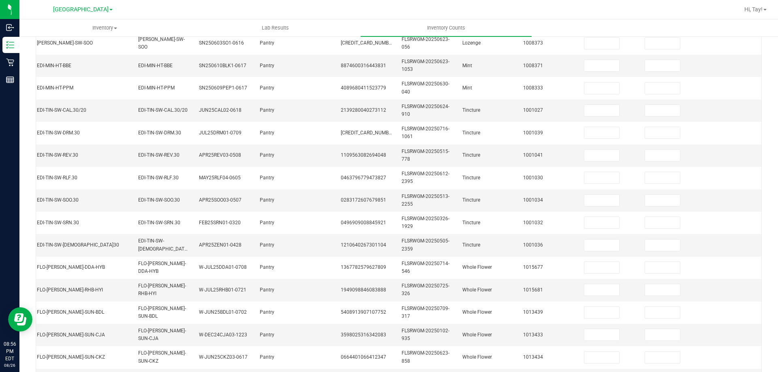
scroll to position [0, 0]
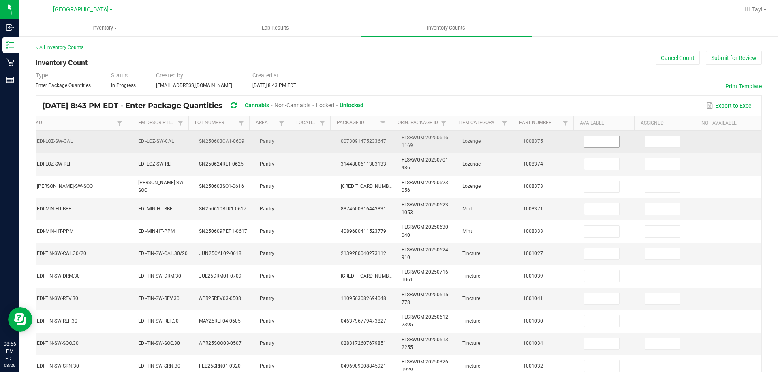
click at [584, 139] on input at bounding box center [601, 141] width 35 height 11
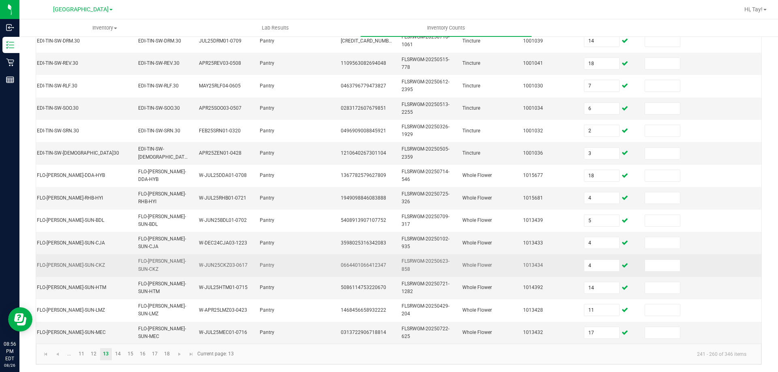
scroll to position [242, 0]
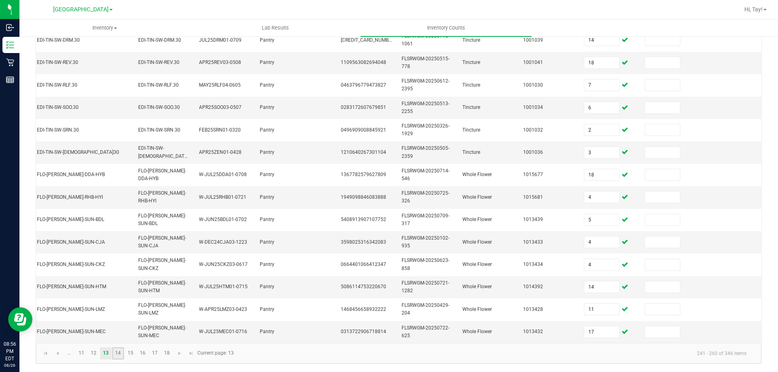
click at [120, 357] on link "14" at bounding box center [118, 354] width 12 height 12
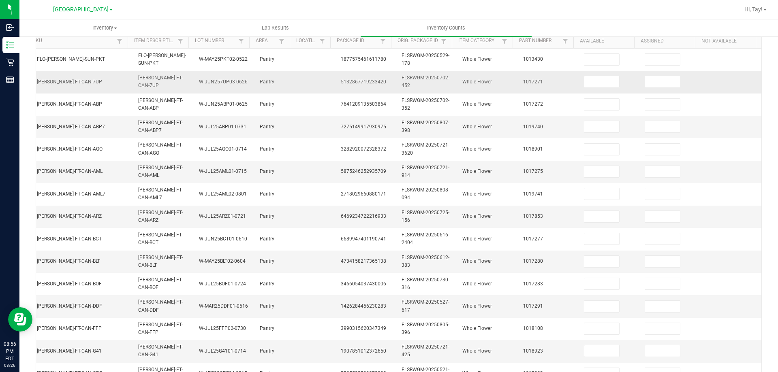
scroll to position [0, 0]
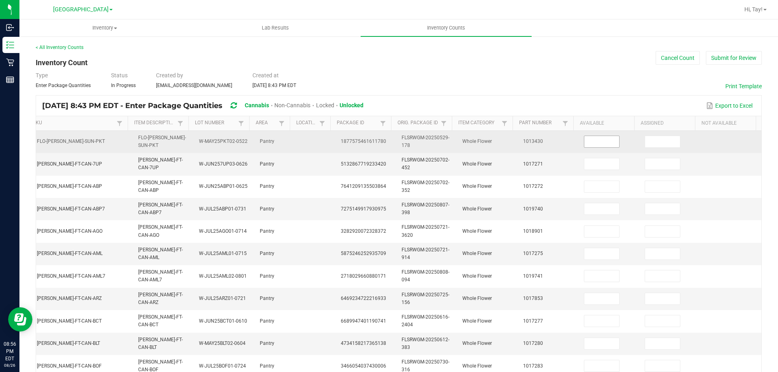
click at [586, 142] on input at bounding box center [601, 141] width 35 height 11
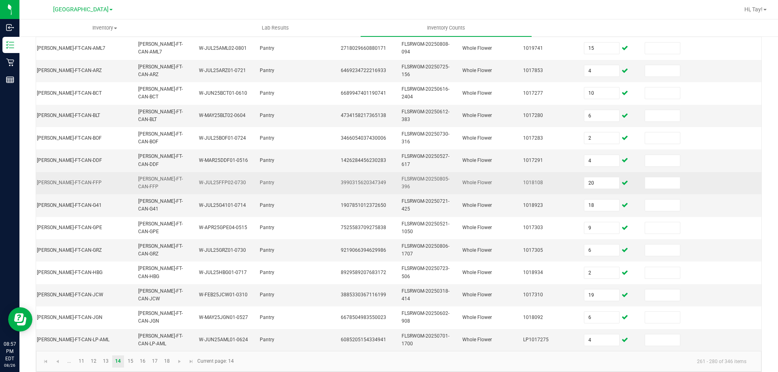
scroll to position [242, 0]
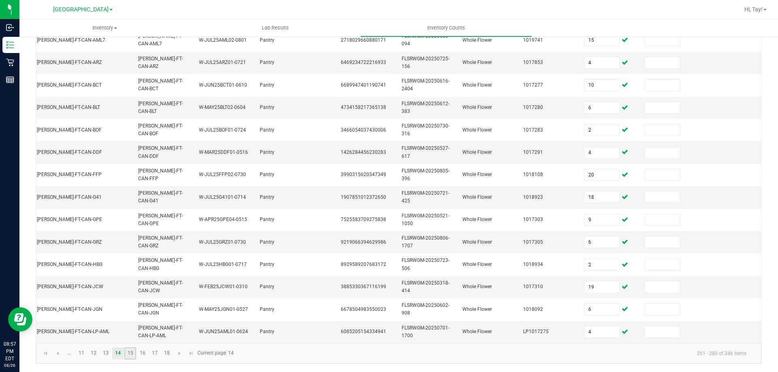
click at [129, 353] on link "15" at bounding box center [130, 354] width 12 height 12
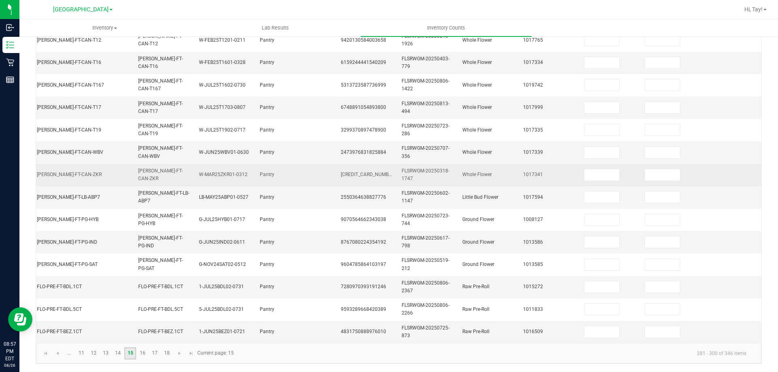
scroll to position [0, 0]
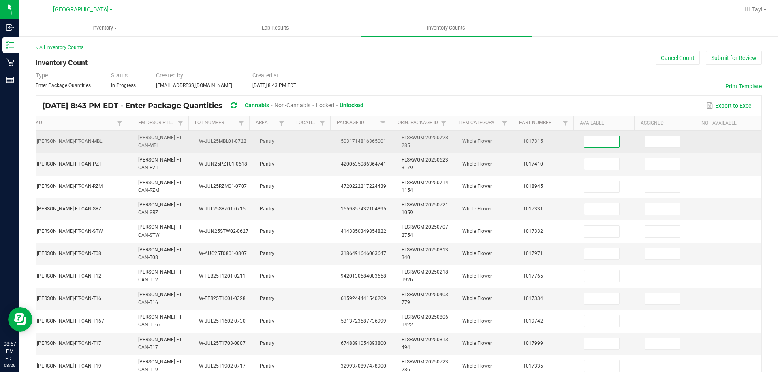
click at [584, 139] on input at bounding box center [601, 141] width 35 height 11
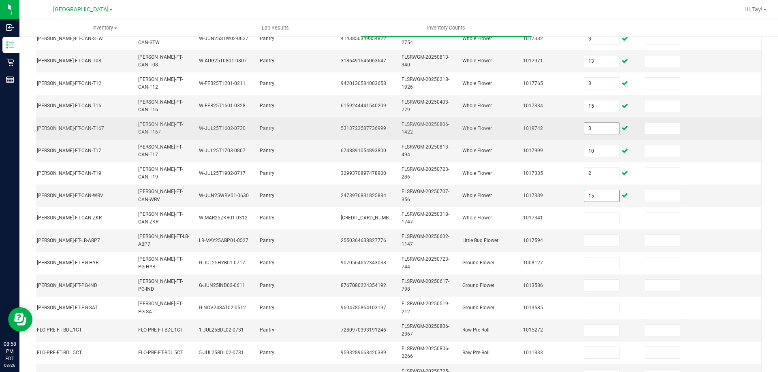
click at [592, 127] on input "3" at bounding box center [601, 128] width 35 height 11
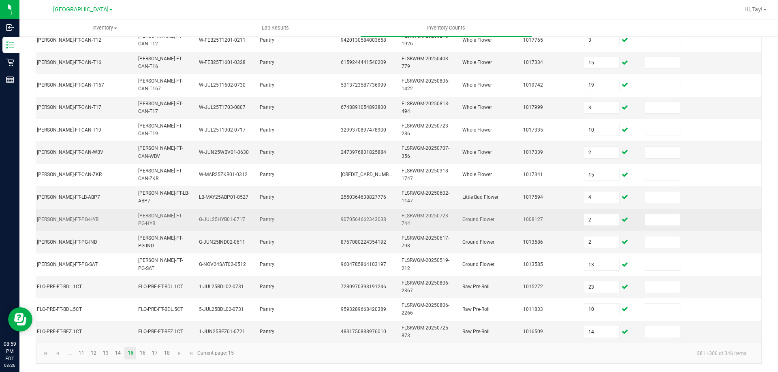
scroll to position [242, 0]
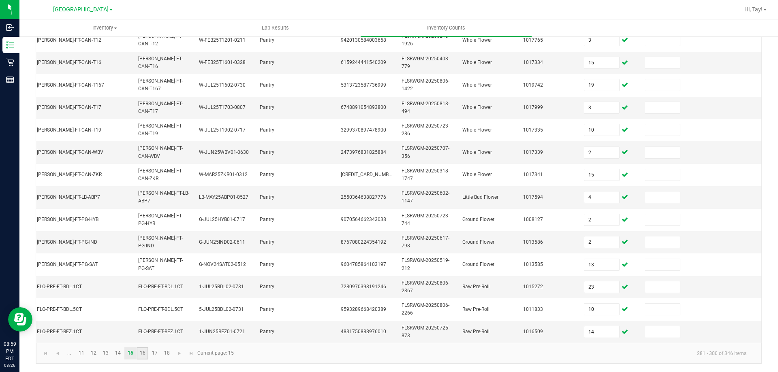
click at [145, 358] on link "16" at bounding box center [142, 354] width 12 height 12
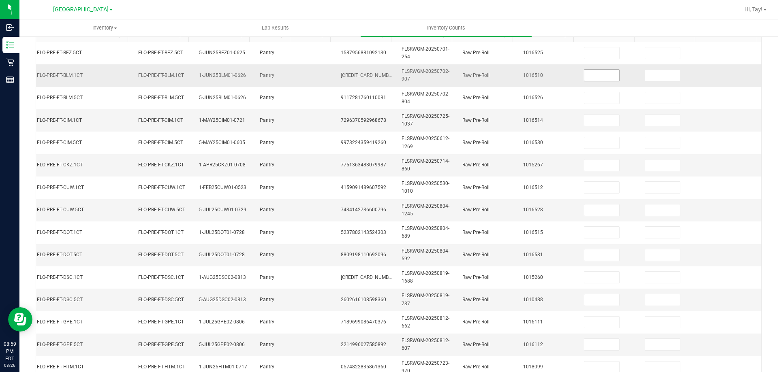
scroll to position [0, 0]
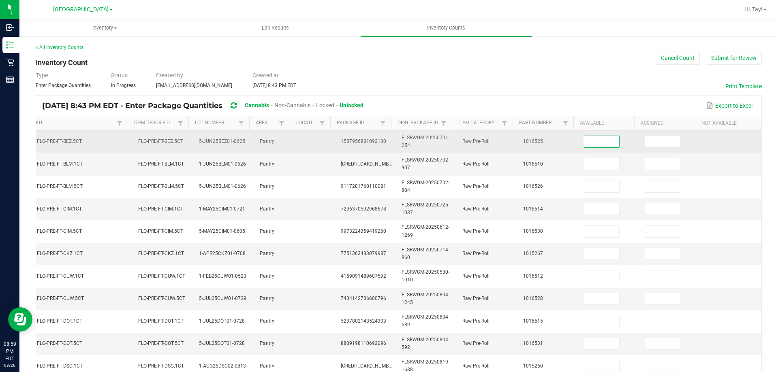
click at [586, 143] on input at bounding box center [601, 141] width 35 height 11
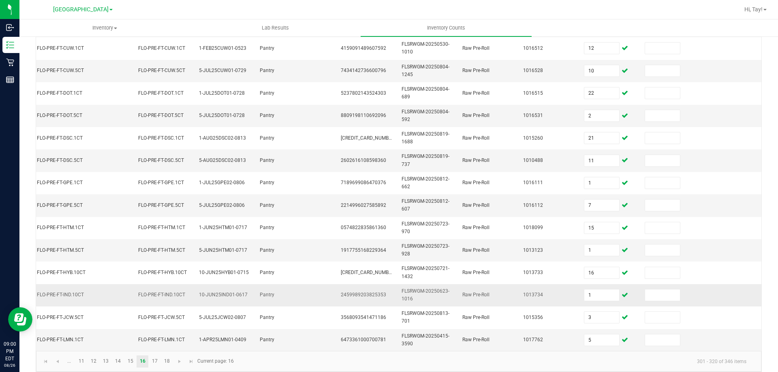
scroll to position [242, 0]
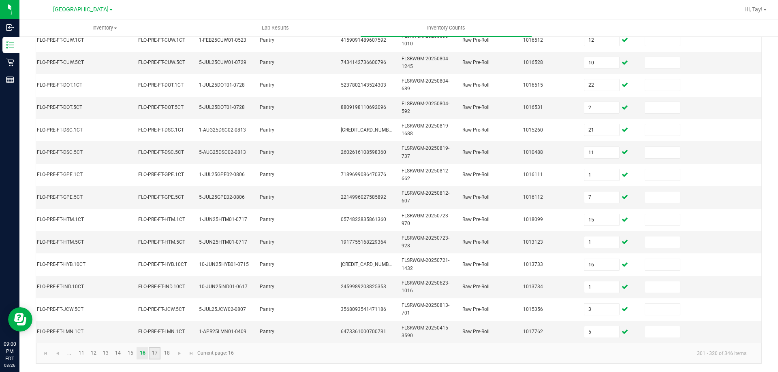
click at [153, 350] on link "17" at bounding box center [155, 354] width 12 height 12
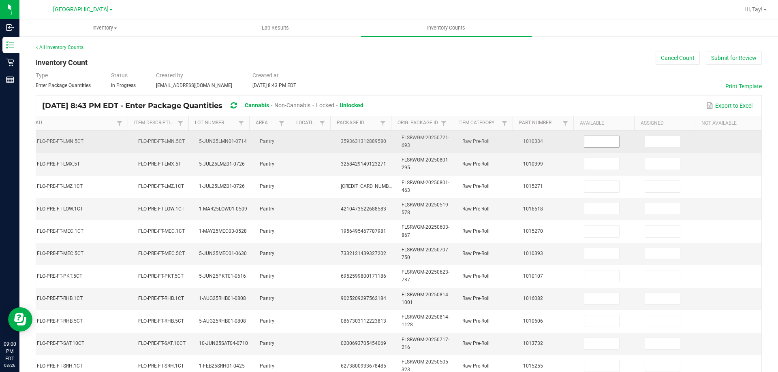
click at [584, 142] on input at bounding box center [601, 141] width 35 height 11
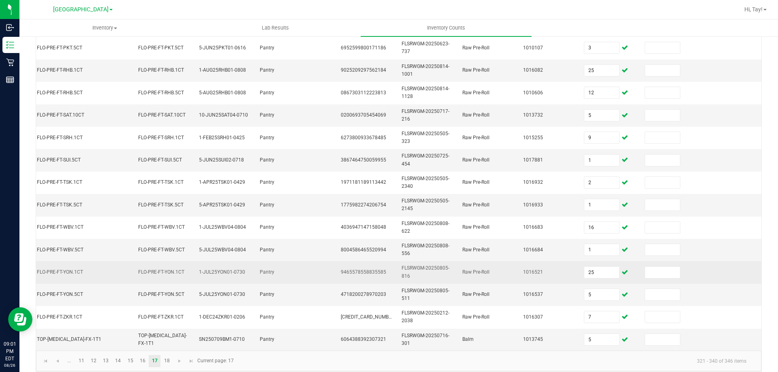
scroll to position [242, 0]
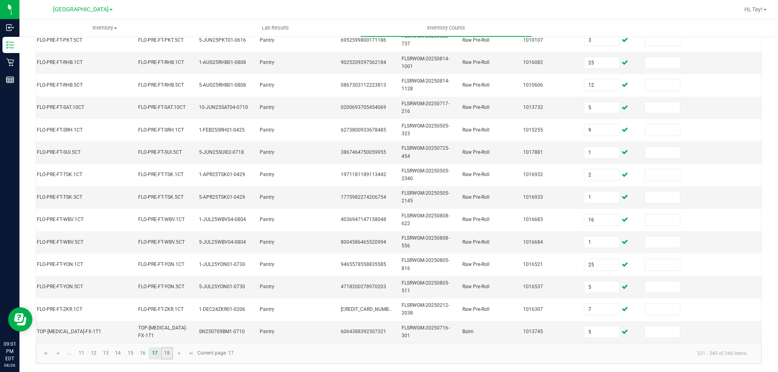
click at [169, 355] on link "18" at bounding box center [167, 354] width 12 height 12
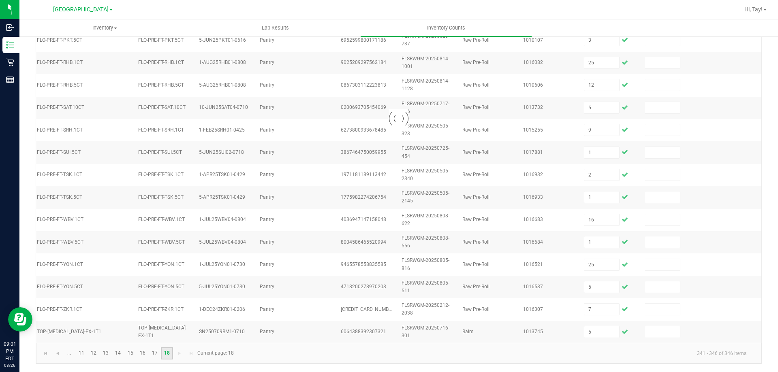
scroll to position [0, 111]
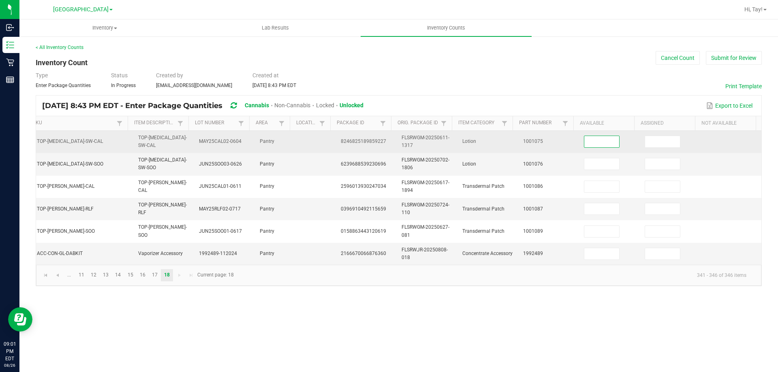
click at [601, 143] on input at bounding box center [601, 141] width 35 height 11
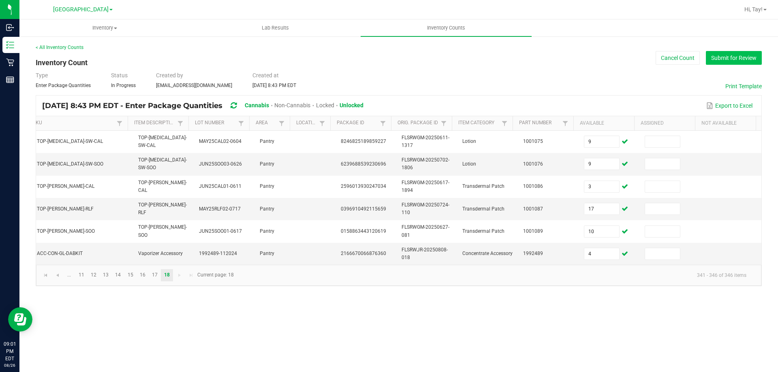
click at [745, 61] on button "Submit for Review" at bounding box center [734, 58] width 56 height 14
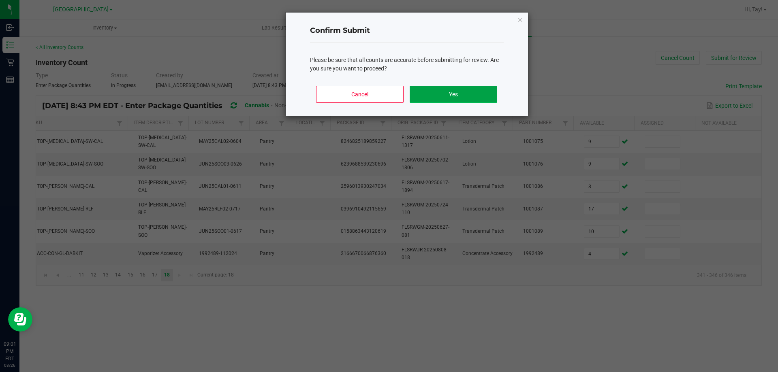
click at [492, 93] on button "Yes" at bounding box center [452, 94] width 87 height 17
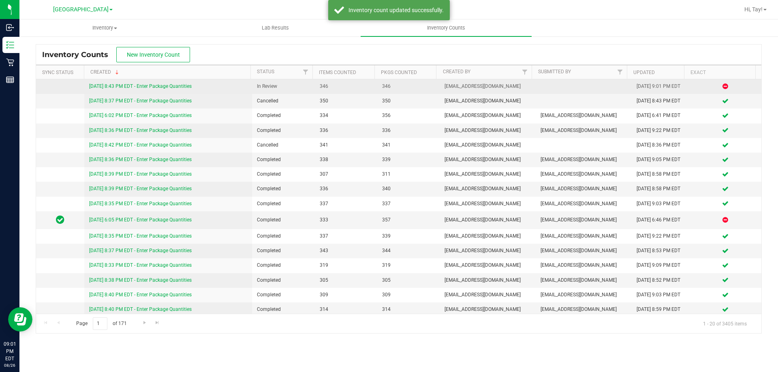
click at [128, 86] on link "[DATE] 8:43 PM EDT - Enter Package Quantities" at bounding box center [140, 86] width 102 height 6
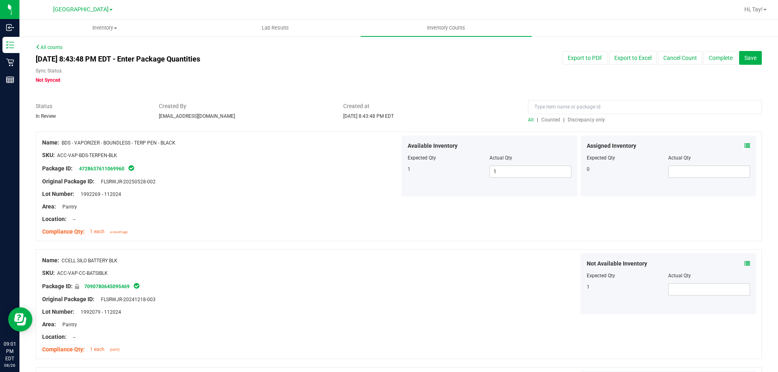
click at [577, 123] on div "All | Counted | Discrepancy only" at bounding box center [645, 119] width 234 height 7
click at [577, 121] on span "Discrepancy only" at bounding box center [585, 120] width 37 height 6
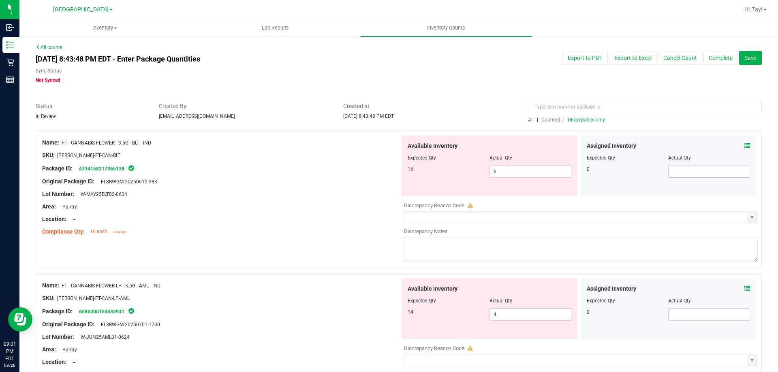
click at [307, 187] on div at bounding box center [221, 188] width 358 height 4
click at [543, 171] on span "6 6" at bounding box center [530, 172] width 82 height 12
click at [543, 171] on input "6" at bounding box center [530, 171] width 81 height 11
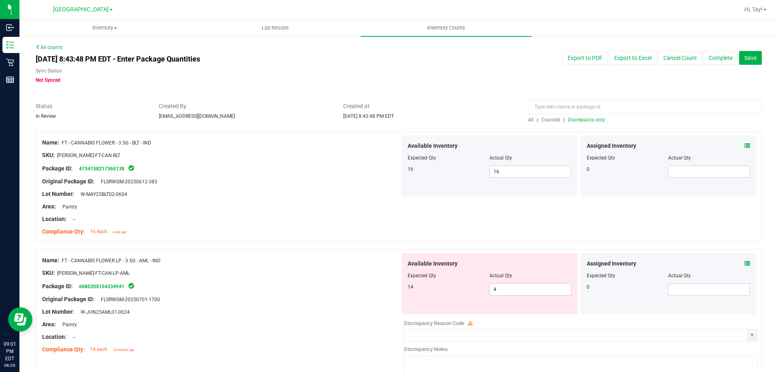
click at [313, 241] on div at bounding box center [399, 245] width 726 height 8
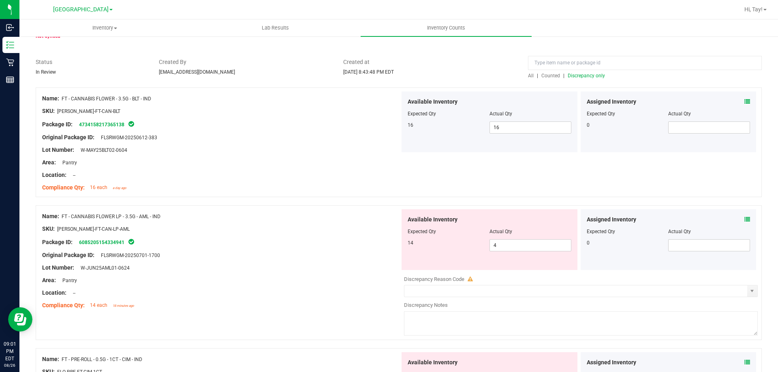
scroll to position [81, 0]
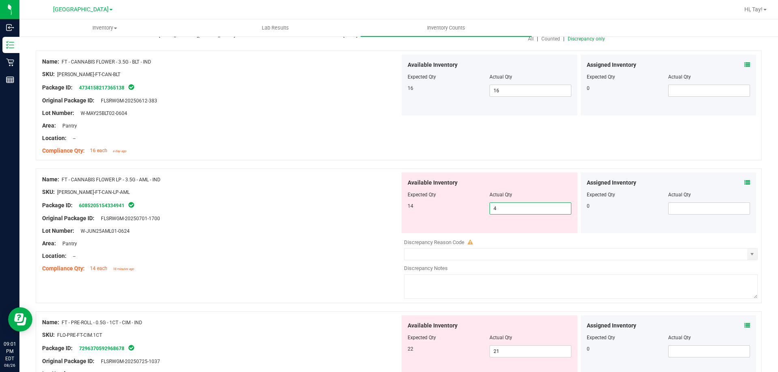
click at [500, 210] on span "4 4" at bounding box center [530, 209] width 82 height 12
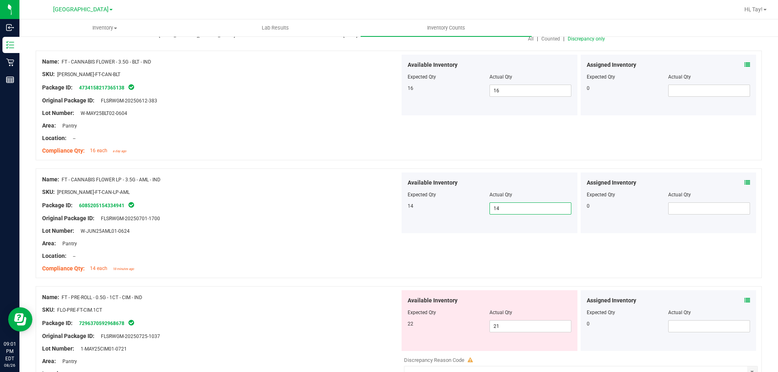
click at [343, 251] on div at bounding box center [221, 250] width 358 height 4
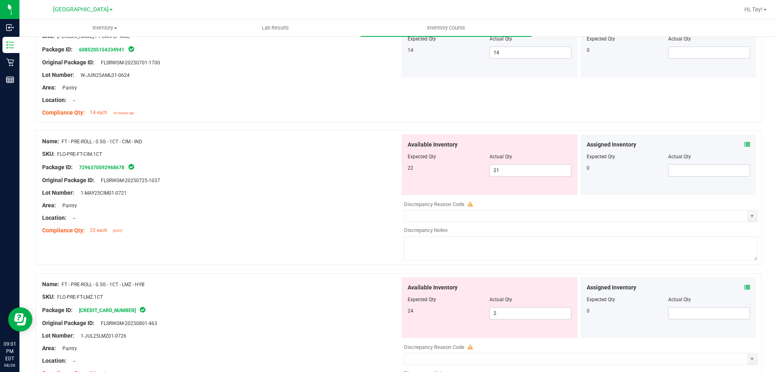
scroll to position [243, 0]
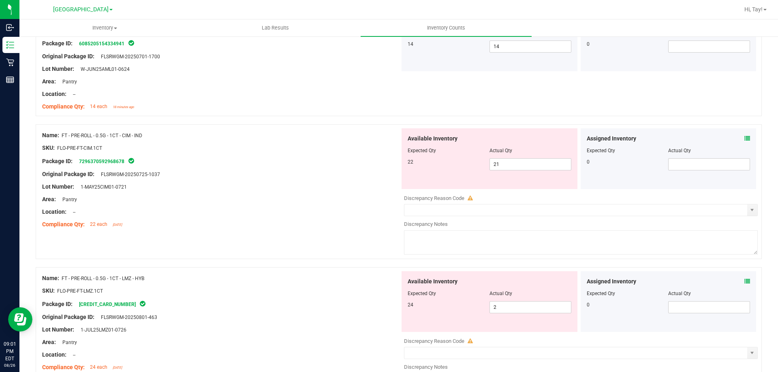
click at [346, 239] on div "Name: FT - PRE-ROLL - 0.5G - 1CT - CIM - IND SKU: FLO-PRE-FT-CIM.1CT Package ID…" at bounding box center [399, 191] width 726 height 135
click at [510, 306] on span "2 2" at bounding box center [530, 307] width 82 height 12
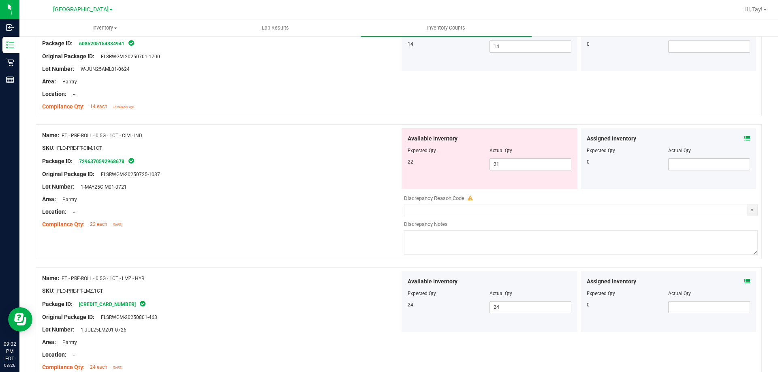
click at [302, 296] on div at bounding box center [221, 297] width 358 height 4
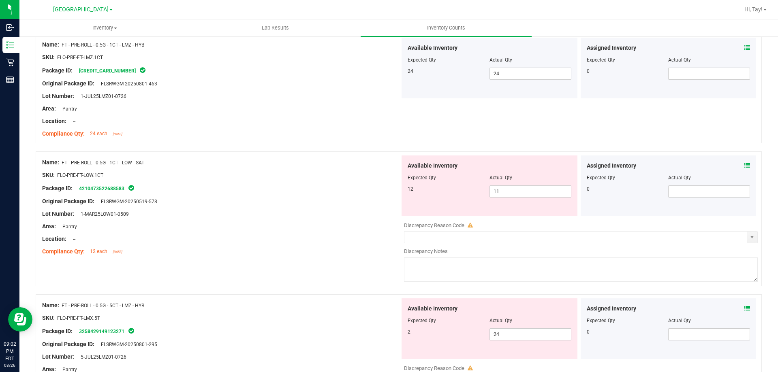
scroll to position [486, 0]
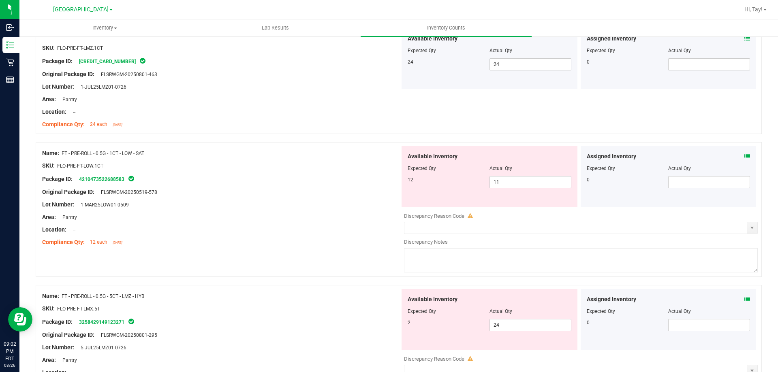
click at [300, 210] on div at bounding box center [221, 211] width 358 height 4
click at [371, 197] on div at bounding box center [221, 198] width 358 height 4
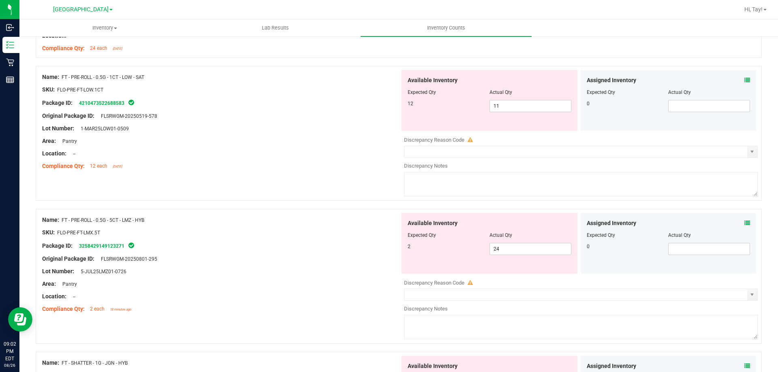
scroll to position [567, 0]
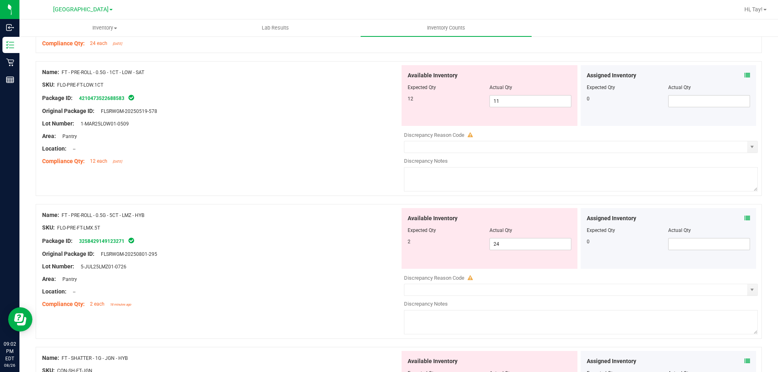
click at [331, 239] on div "Package ID: 3258429149123271" at bounding box center [221, 241] width 358 height 10
click at [505, 244] on span "24 24" at bounding box center [530, 244] width 82 height 12
click at [0, 0] on input "24" at bounding box center [0, 0] width 0 height 0
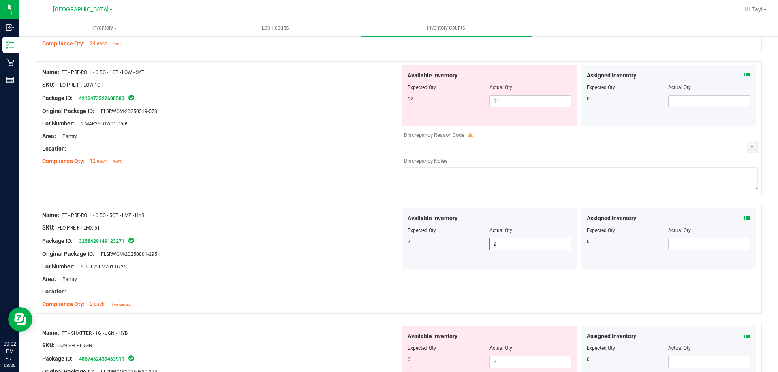
click at [243, 294] on div "Location: --" at bounding box center [221, 292] width 358 height 9
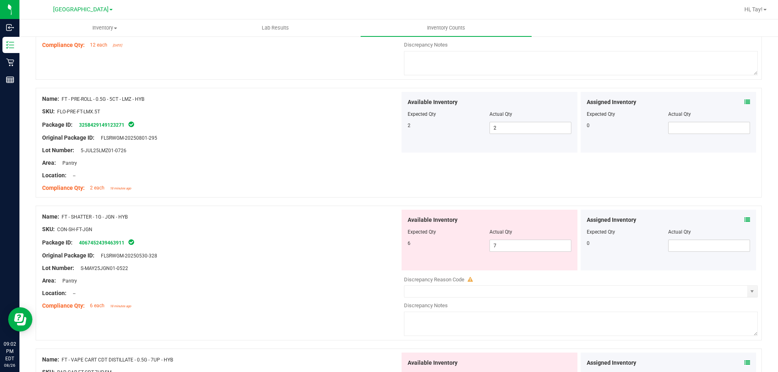
scroll to position [729, 0]
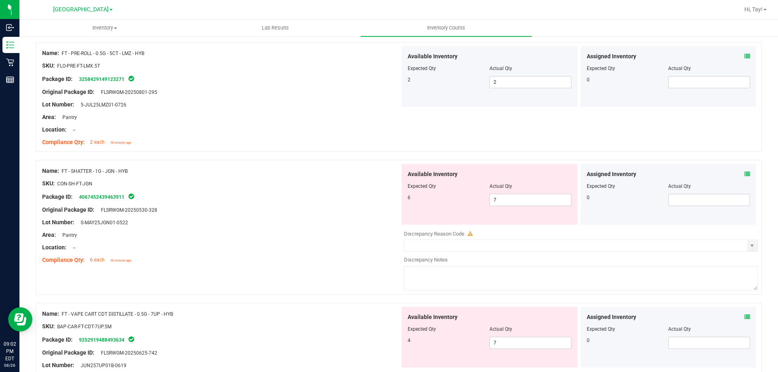
click at [261, 220] on div "Lot Number: S-MAY25JGN01-0522" at bounding box center [221, 222] width 358 height 9
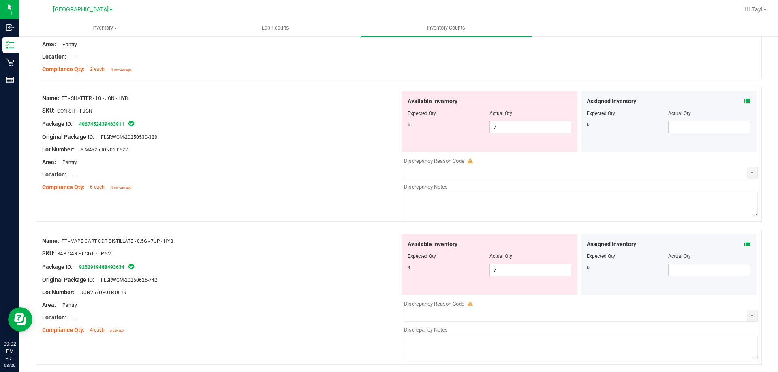
scroll to position [810, 0]
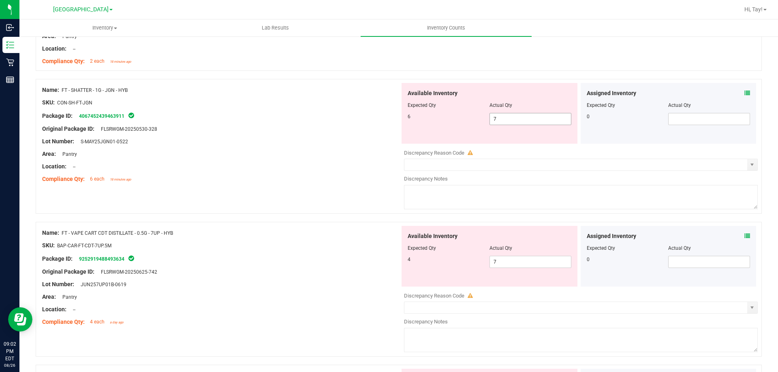
click at [515, 122] on span "7 7" at bounding box center [530, 119] width 82 height 12
click at [515, 122] on input "7" at bounding box center [530, 118] width 81 height 11
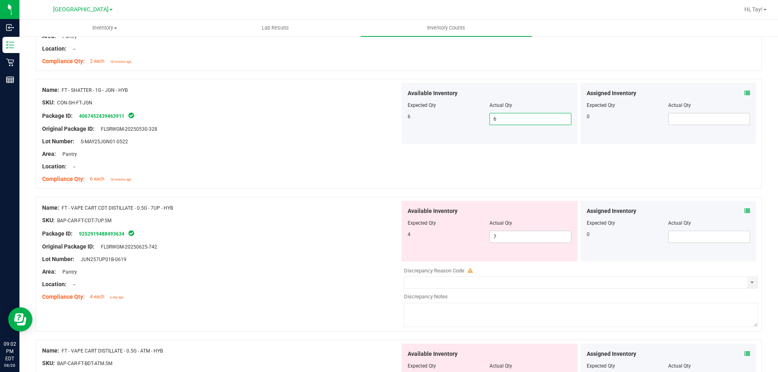
click at [206, 227] on div at bounding box center [221, 227] width 358 height 4
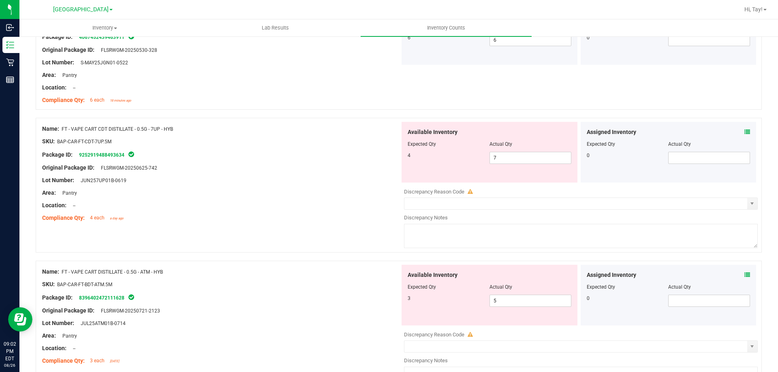
scroll to position [891, 0]
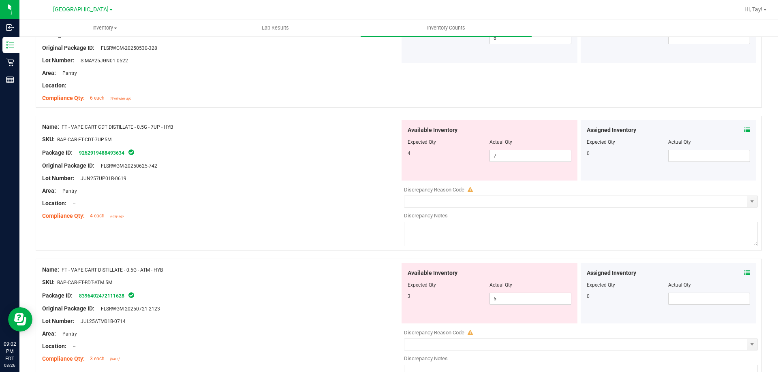
click at [244, 158] on div at bounding box center [221, 160] width 358 height 4
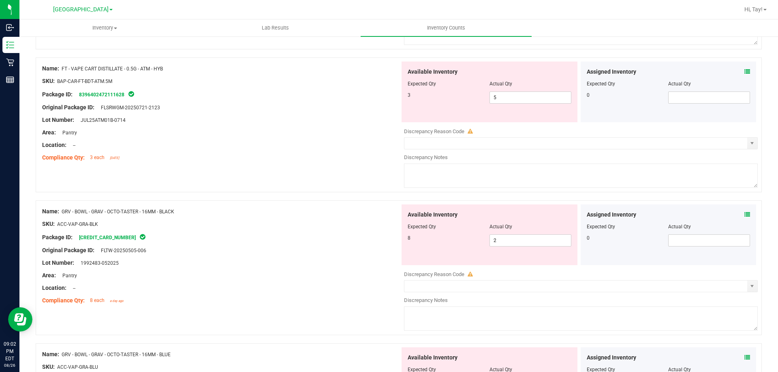
scroll to position [1094, 0]
click at [292, 240] on div "Package ID: [CREDIT_CARD_NUMBER]" at bounding box center [221, 236] width 358 height 10
click at [490, 235] on span "2 2" at bounding box center [530, 239] width 82 height 12
click at [490, 235] on input "2" at bounding box center [530, 239] width 81 height 11
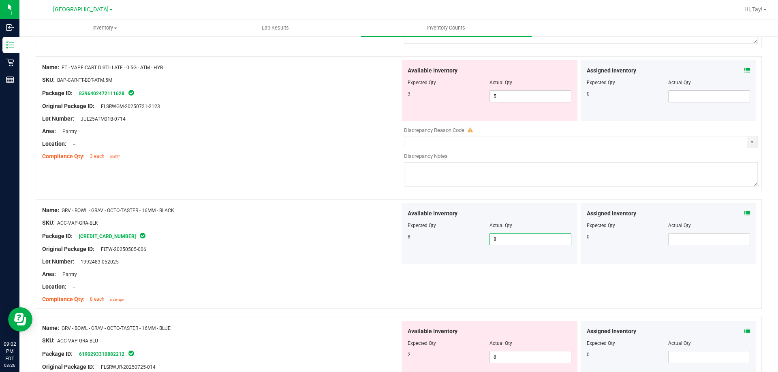
click at [368, 249] on div "Original Package ID: FLTW-20250505-006" at bounding box center [221, 249] width 358 height 9
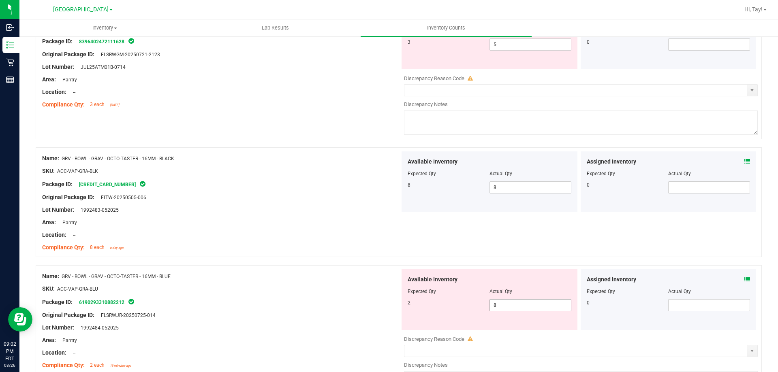
scroll to position [1215, 0]
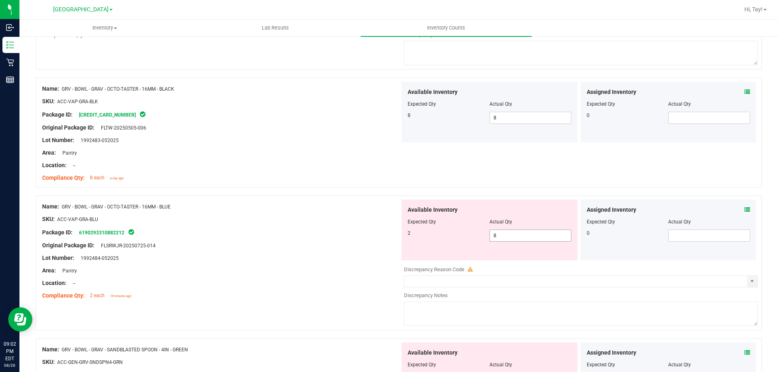
click at [516, 231] on span "8 8" at bounding box center [530, 236] width 82 height 12
click at [516, 231] on input "8" at bounding box center [530, 235] width 81 height 11
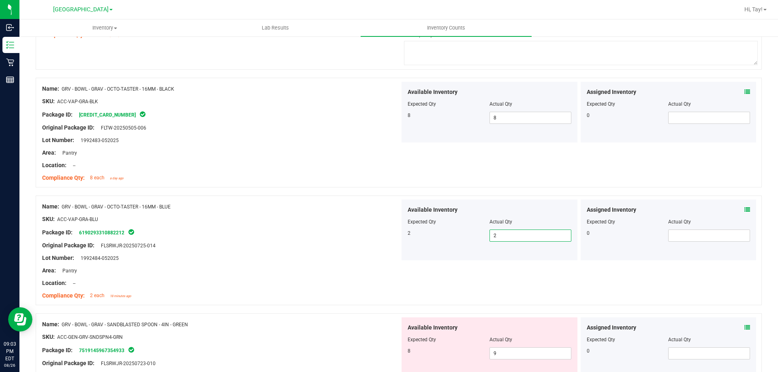
drag, startPoint x: 132, startPoint y: 283, endPoint x: 203, endPoint y: 276, distance: 70.9
click at [143, 283] on div "Location: --" at bounding box center [221, 283] width 358 height 9
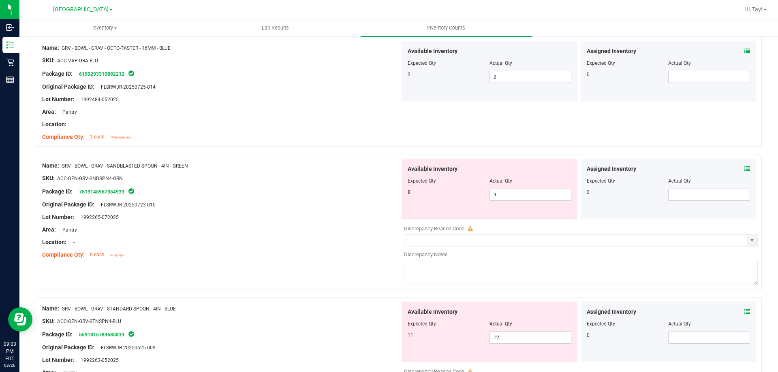
scroll to position [1377, 0]
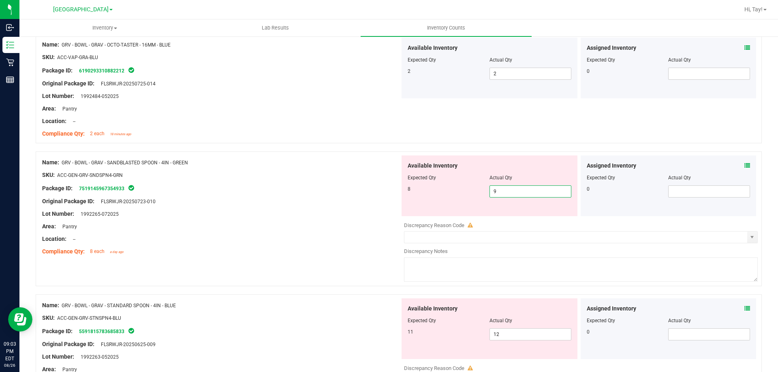
click at [534, 194] on span "9 9" at bounding box center [530, 192] width 82 height 12
click at [534, 194] on input "9" at bounding box center [530, 191] width 81 height 11
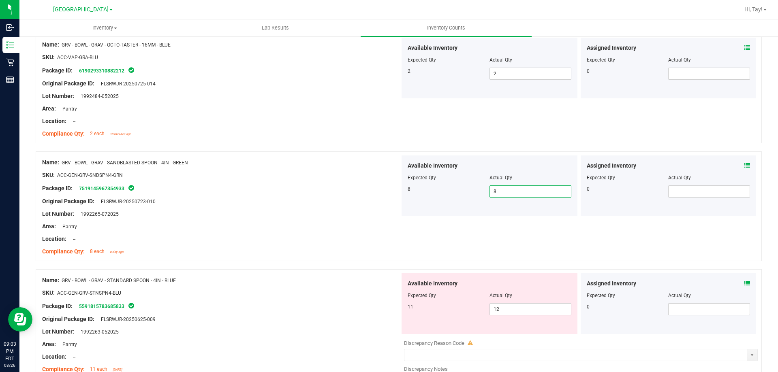
click at [296, 284] on div "Name: GRV - BOWL - GRAV - STANDARD SPOON - 4IN - BLUE" at bounding box center [221, 280] width 358 height 9
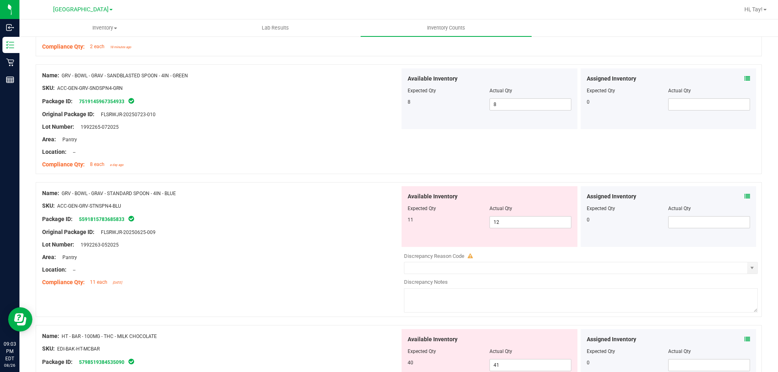
scroll to position [1499, 0]
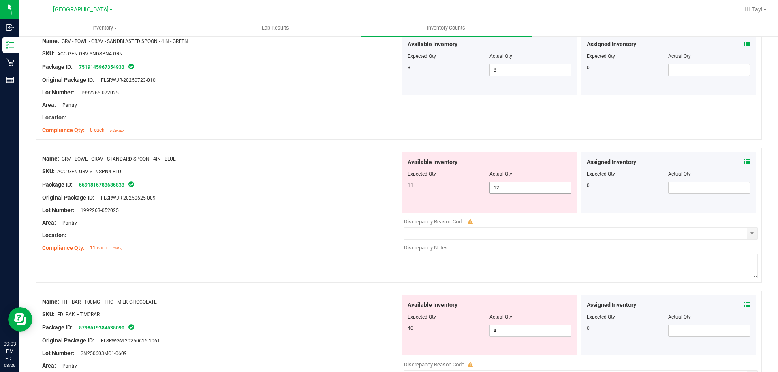
click at [524, 189] on span "12 12" at bounding box center [530, 188] width 82 height 12
click at [524, 189] on input "12" at bounding box center [530, 187] width 81 height 11
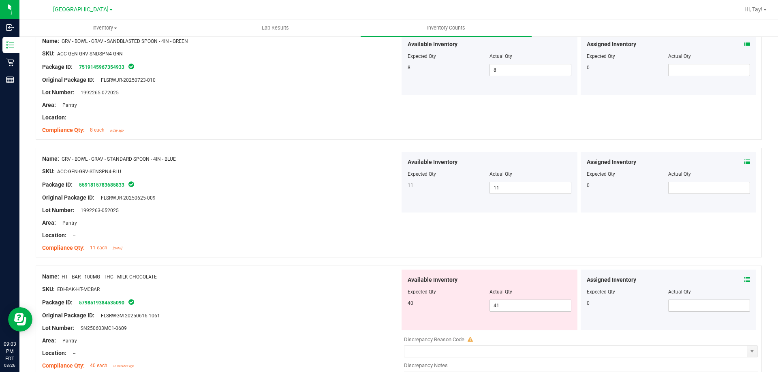
click at [296, 319] on div "Original Package ID: FLSRWGM-20250616-1061" at bounding box center [221, 315] width 358 height 9
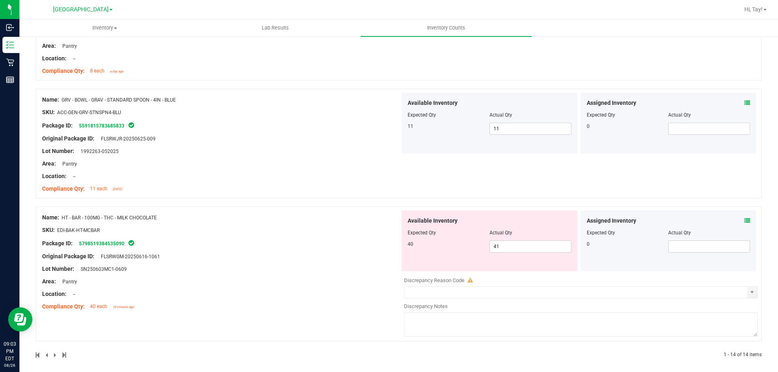
scroll to position [1563, 0]
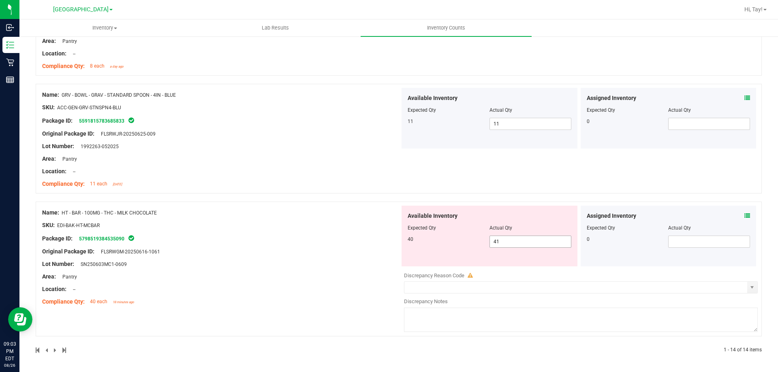
click at [513, 239] on span "41 41" at bounding box center [530, 242] width 82 height 12
click at [0, 0] on input "41" at bounding box center [0, 0] width 0 height 0
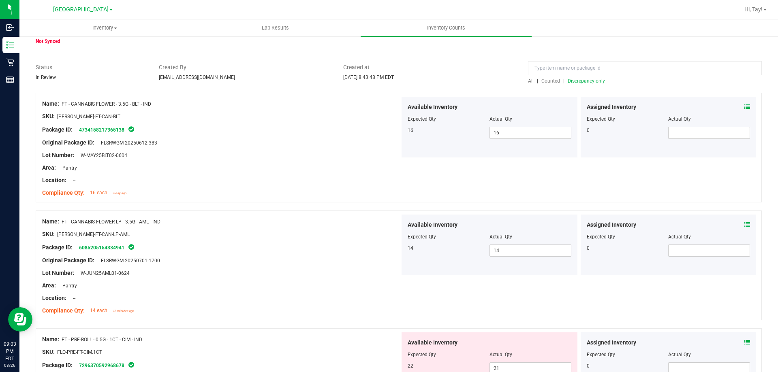
scroll to position [0, 0]
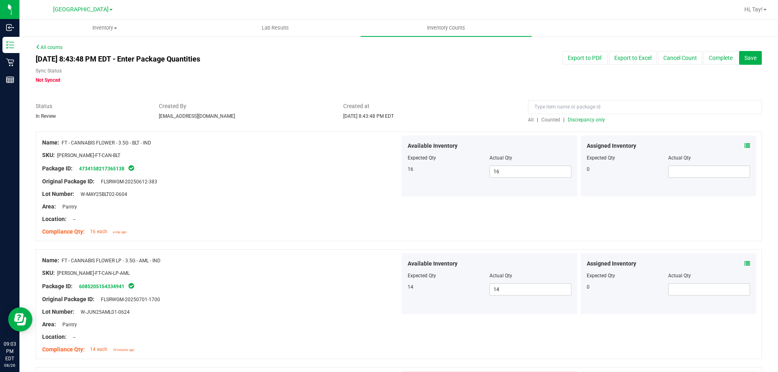
click at [587, 118] on span "Discrepancy only" at bounding box center [585, 120] width 37 height 6
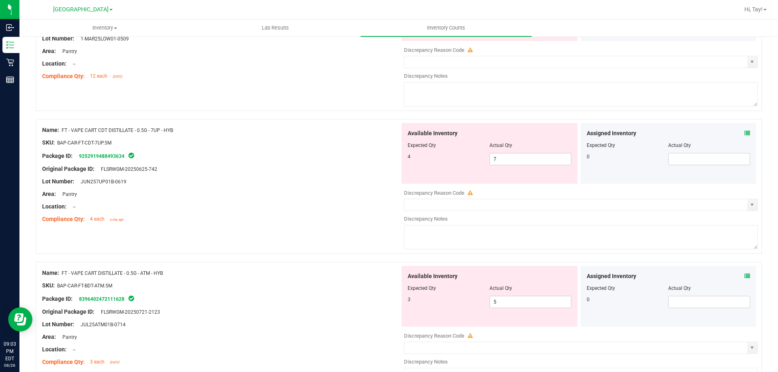
scroll to position [359, 0]
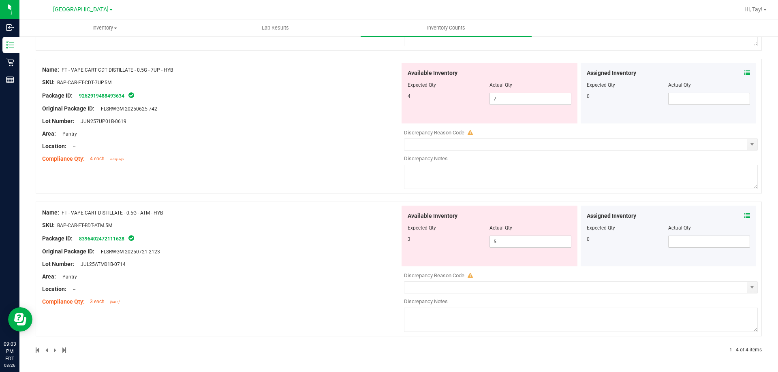
click at [308, 233] on div at bounding box center [221, 232] width 358 height 4
click at [495, 241] on span "5 5" at bounding box center [530, 242] width 82 height 12
click at [495, 241] on input "5" at bounding box center [530, 241] width 81 height 11
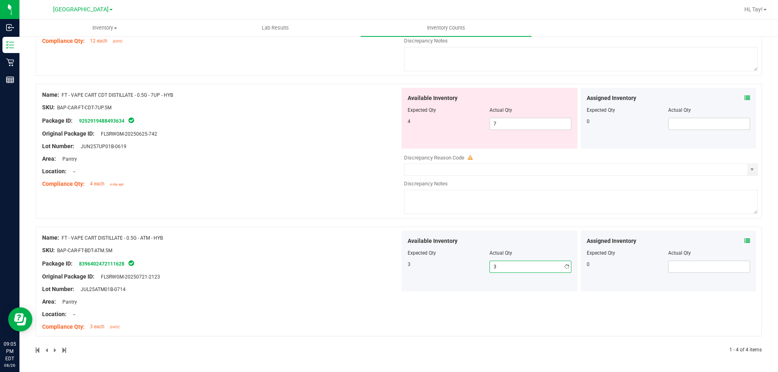
scroll to position [334, 0]
click at [500, 124] on span "7 7" at bounding box center [530, 124] width 82 height 12
click at [500, 124] on input "7" at bounding box center [530, 123] width 81 height 11
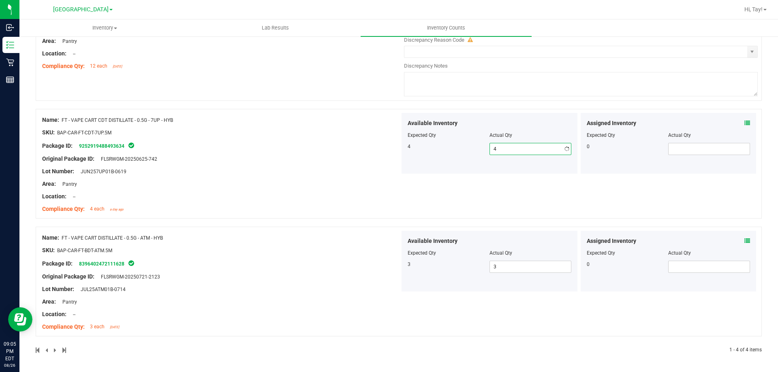
scroll to position [309, 0]
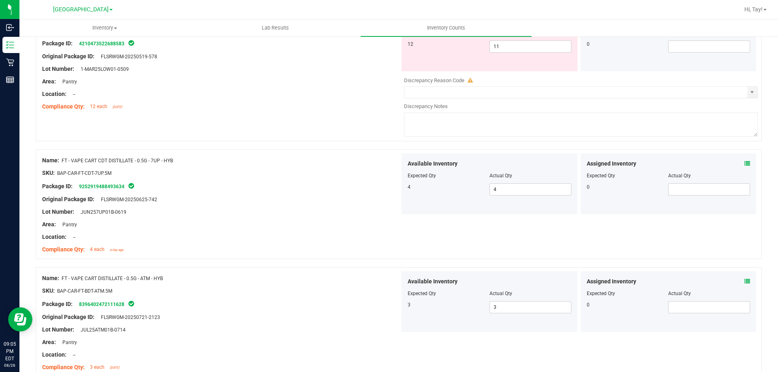
click at [256, 104] on div "Name: FT - PRE-ROLL - 0.5G - 1CT - LOW - SAT SKU: FLO-PRE-FT-LOW.1CT Package ID…" at bounding box center [399, 73] width 726 height 135
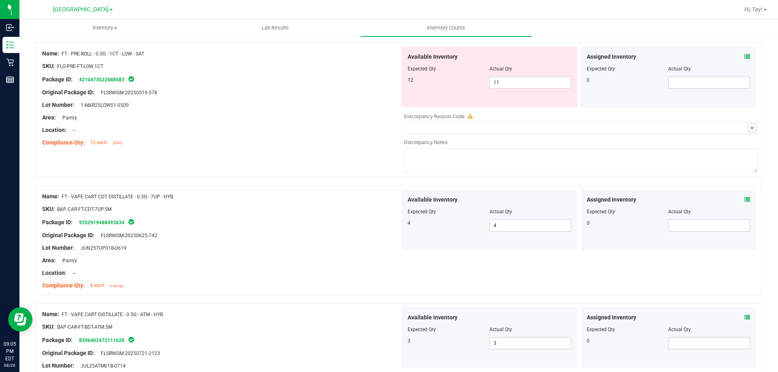
scroll to position [187, 0]
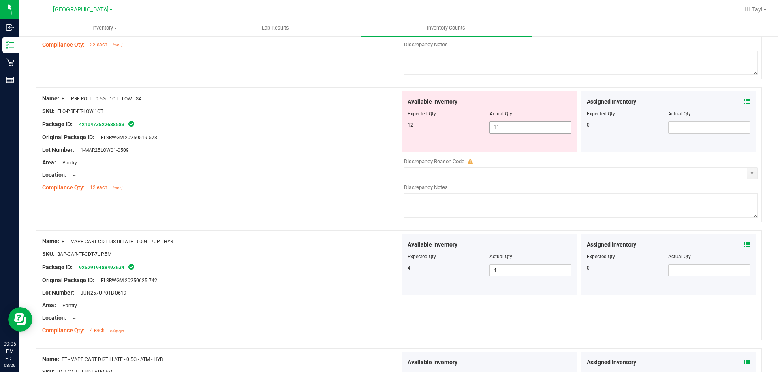
click at [517, 131] on span "11 11" at bounding box center [530, 128] width 82 height 12
click at [517, 131] on input "11" at bounding box center [530, 127] width 81 height 11
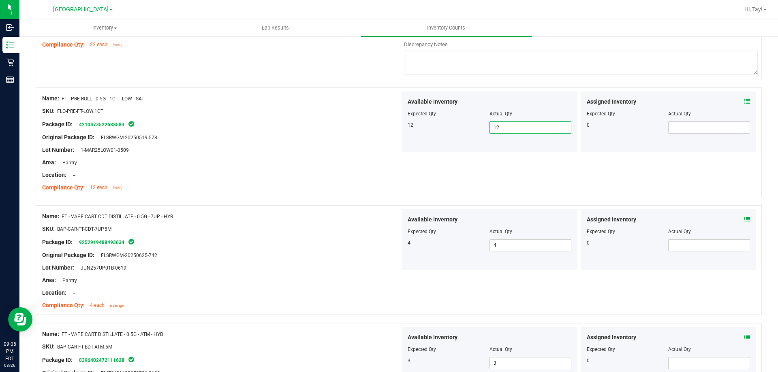
click at [247, 175] on div "Location: --" at bounding box center [221, 175] width 358 height 9
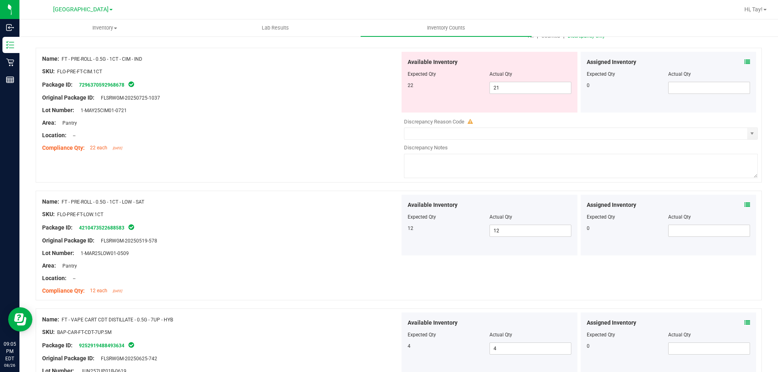
scroll to position [0, 0]
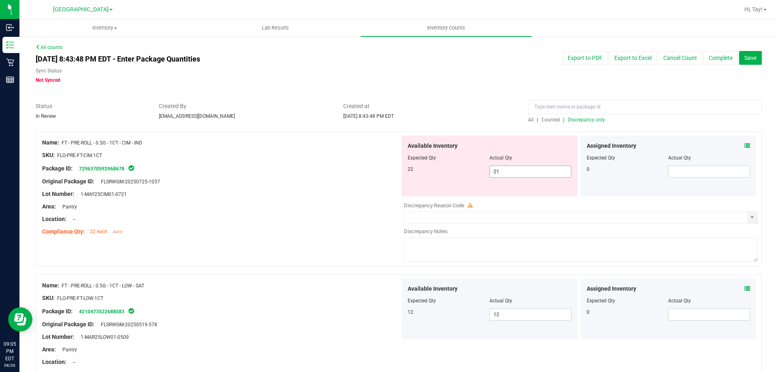
click at [515, 167] on span "21 21" at bounding box center [530, 172] width 82 height 12
click at [515, 167] on input "21" at bounding box center [530, 171] width 81 height 11
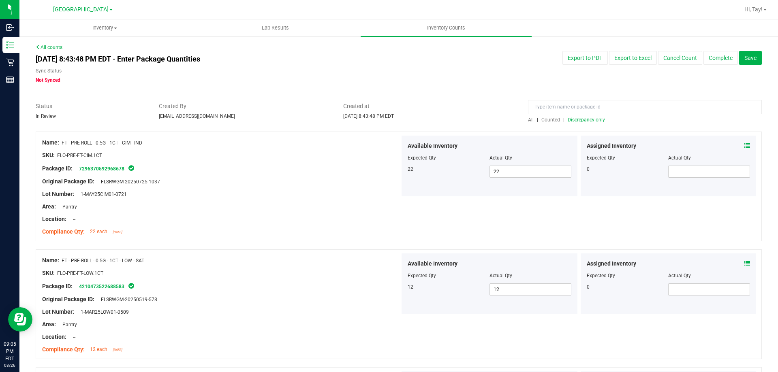
click at [563, 118] on span "|" at bounding box center [563, 120] width 1 height 6
click at [567, 121] on span "Discrepancy only" at bounding box center [585, 120] width 37 height 6
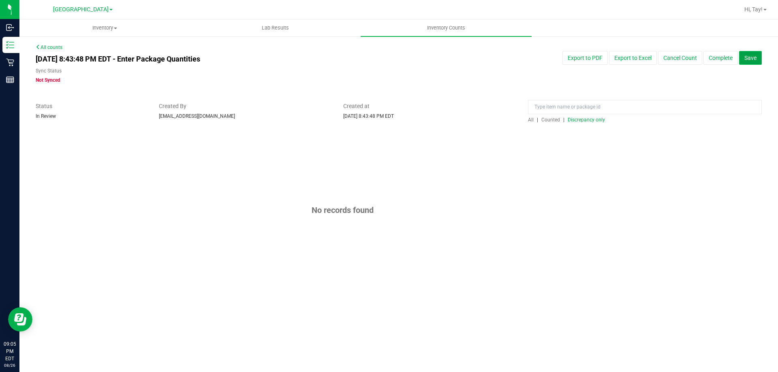
click at [744, 58] on button "Save" at bounding box center [750, 58] width 23 height 14
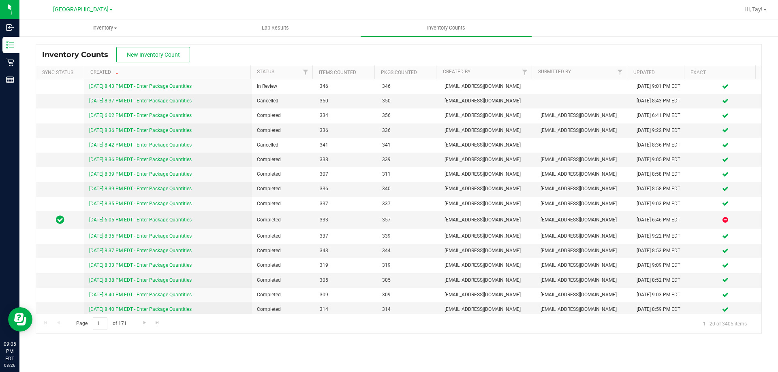
click at [212, 52] on div "Inventory Counts New Inventory Count" at bounding box center [398, 55] width 725 height 20
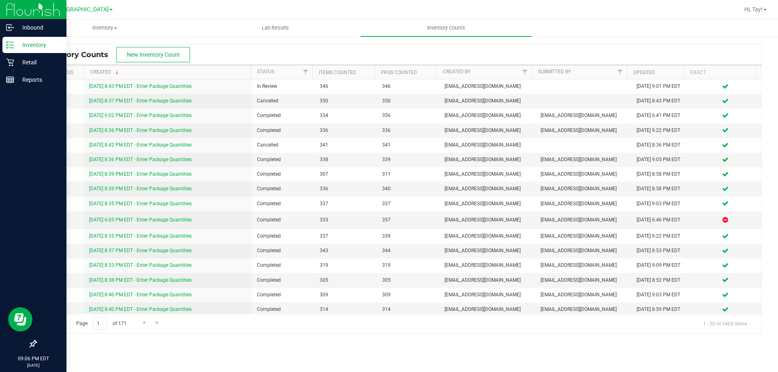
click at [17, 43] on p "Inventory" at bounding box center [38, 45] width 49 height 10
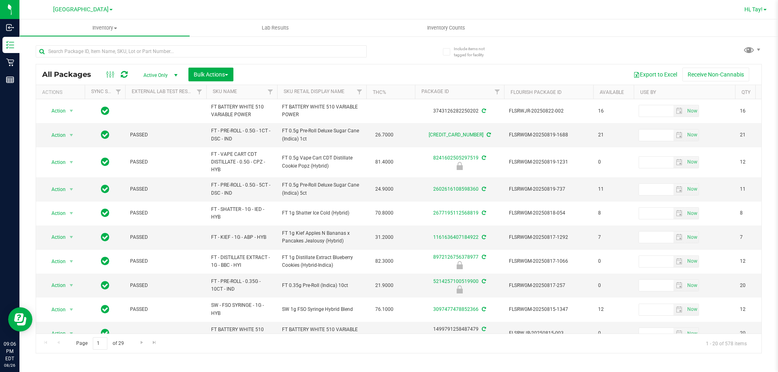
click at [745, 12] on span "Hi, Tay!" at bounding box center [753, 9] width 18 height 6
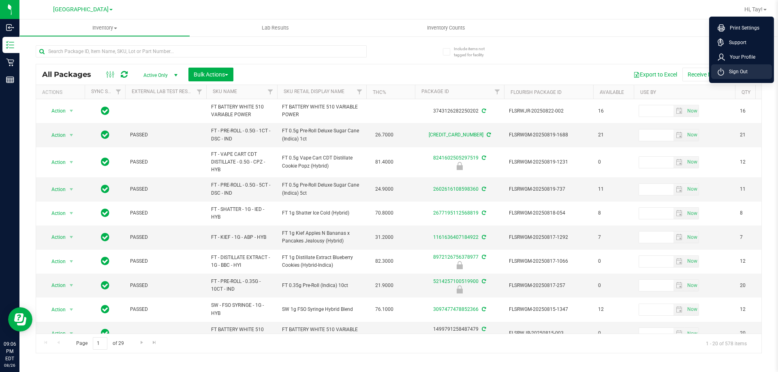
click at [753, 68] on li "Sign Out" at bounding box center [741, 71] width 61 height 15
